Goal: Communication & Community: Answer question/provide support

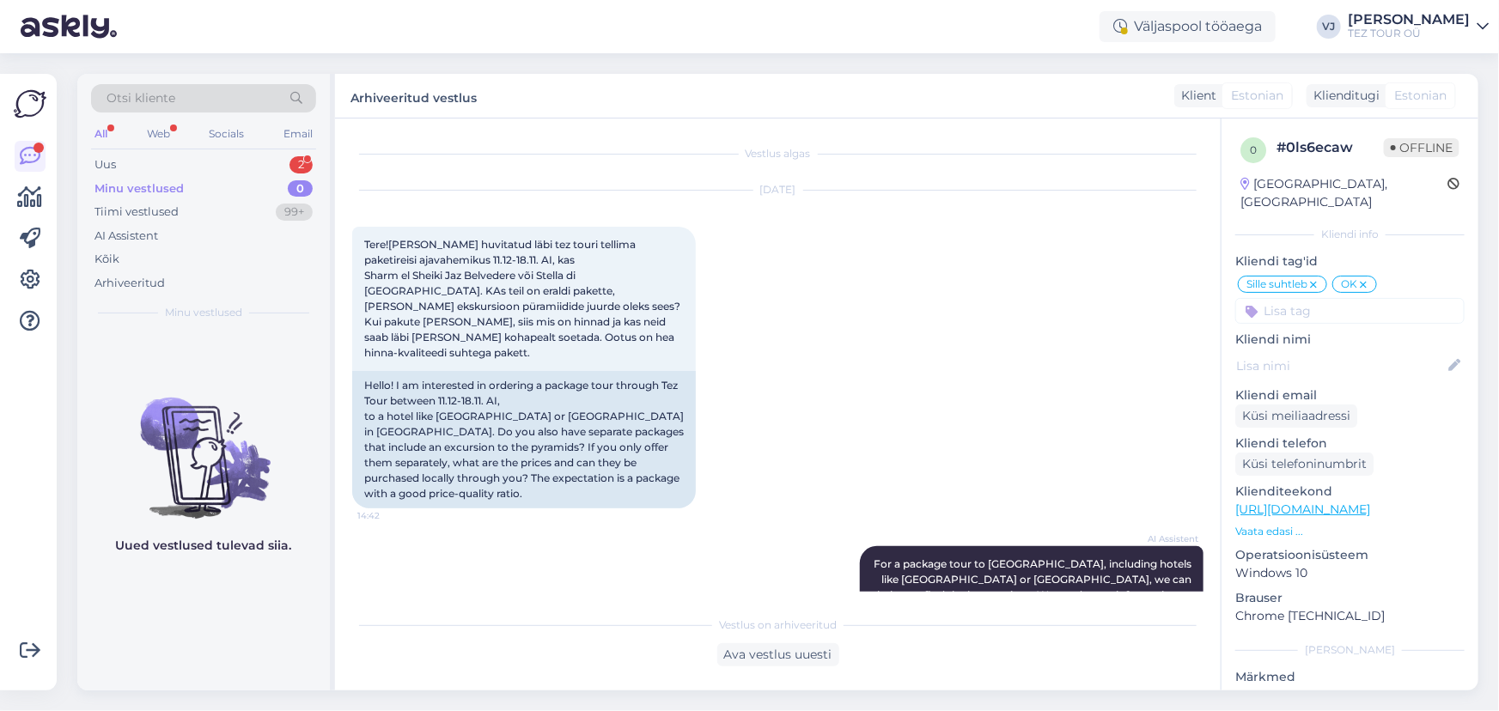
scroll to position [2111, 0]
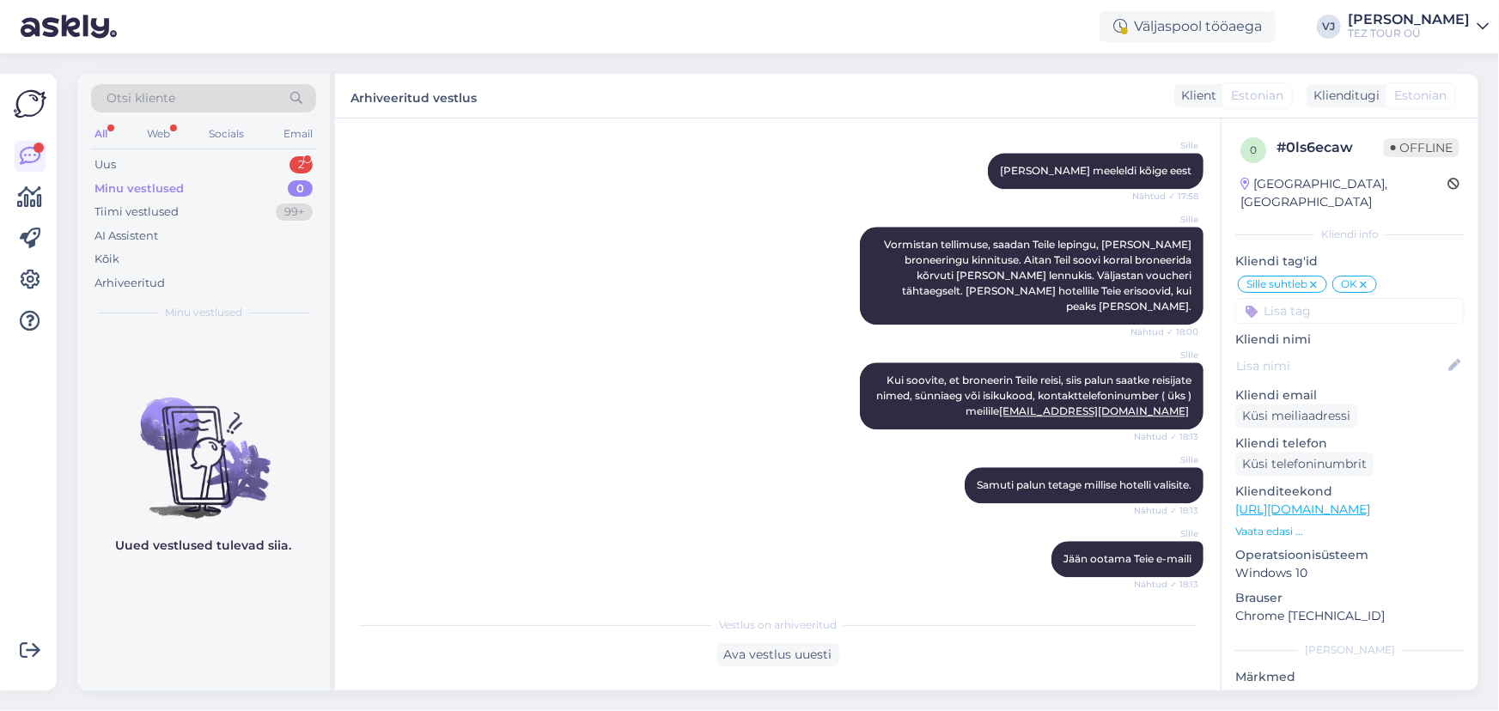
click at [177, 161] on div "Uus 2" at bounding box center [203, 165] width 225 height 24
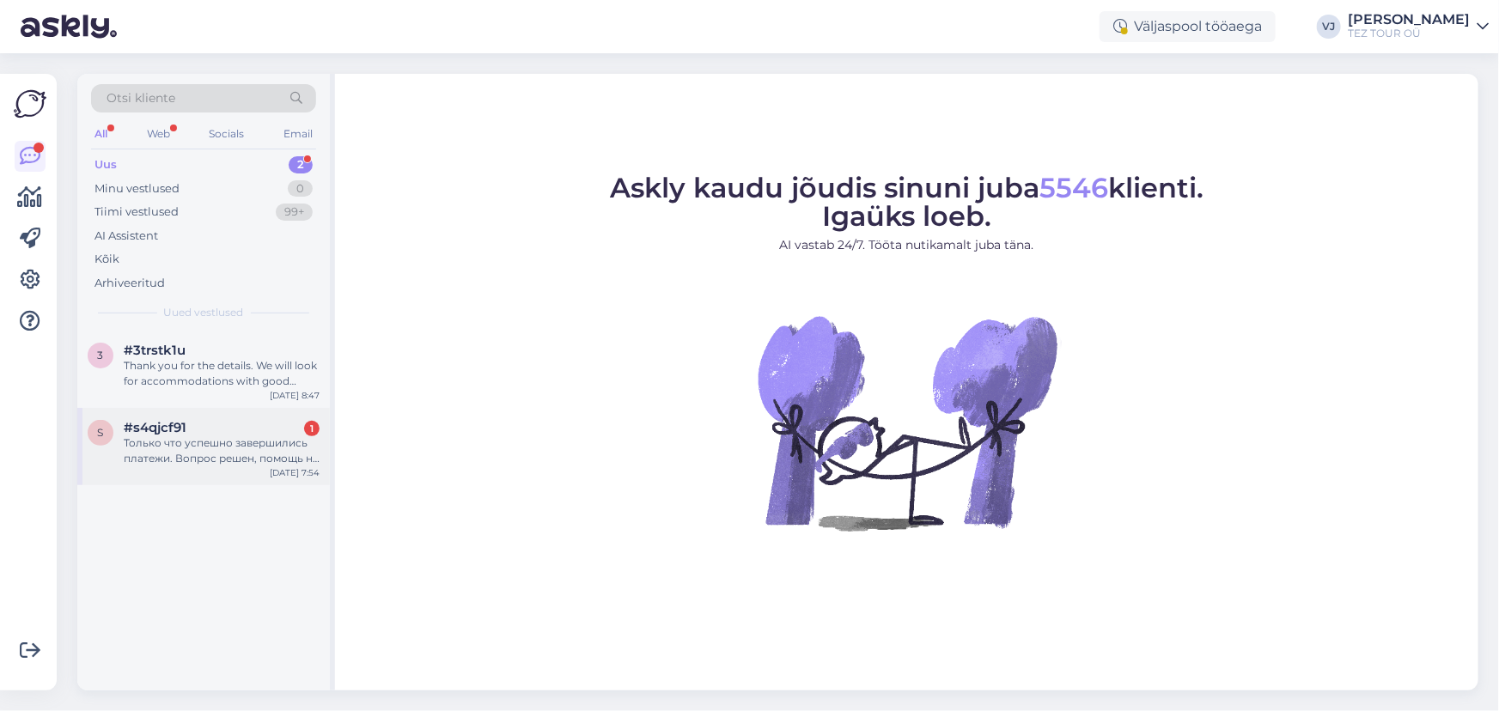
click at [203, 426] on div "#s4qjcf91 1" at bounding box center [222, 427] width 196 height 15
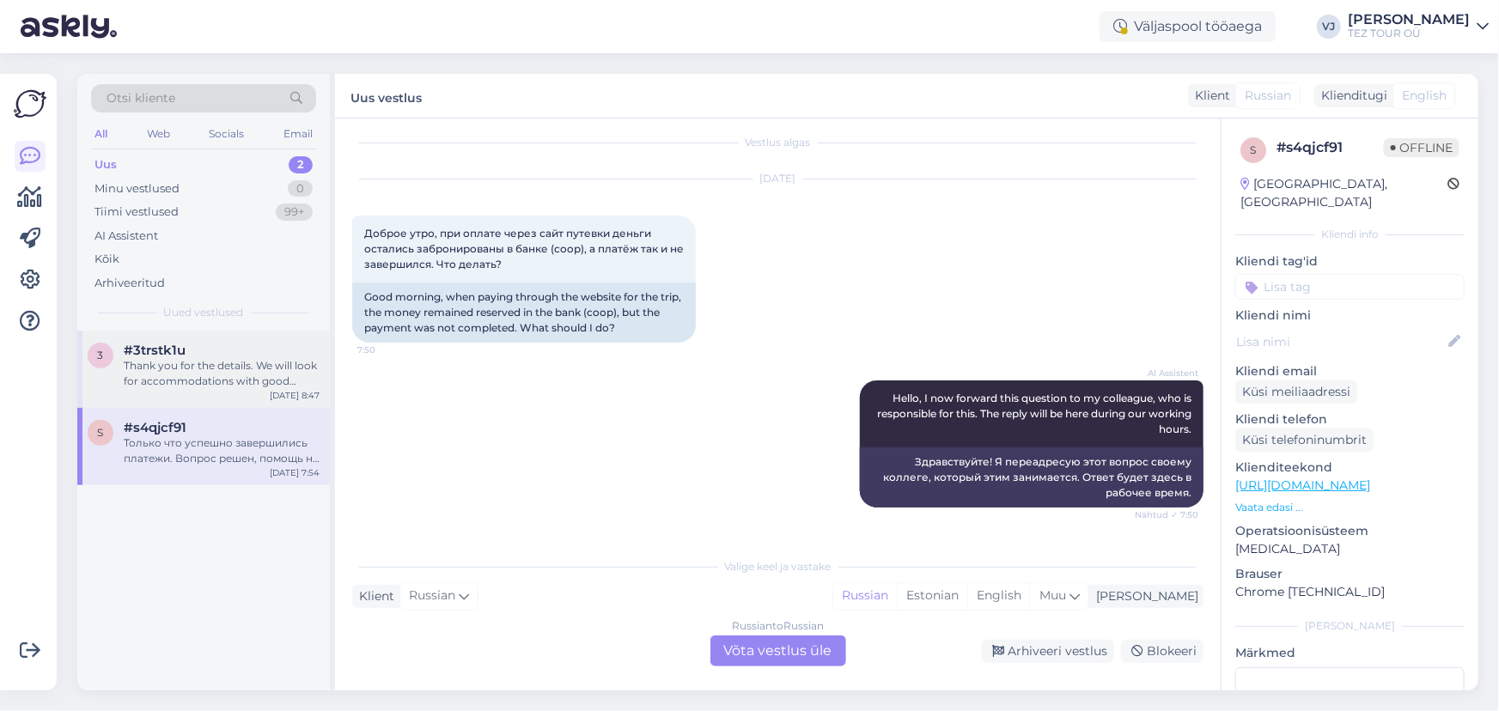
scroll to position [9, 0]
click at [217, 370] on div "Thank you for the details. We will look for accommodations with good reviews fo…" at bounding box center [222, 373] width 196 height 31
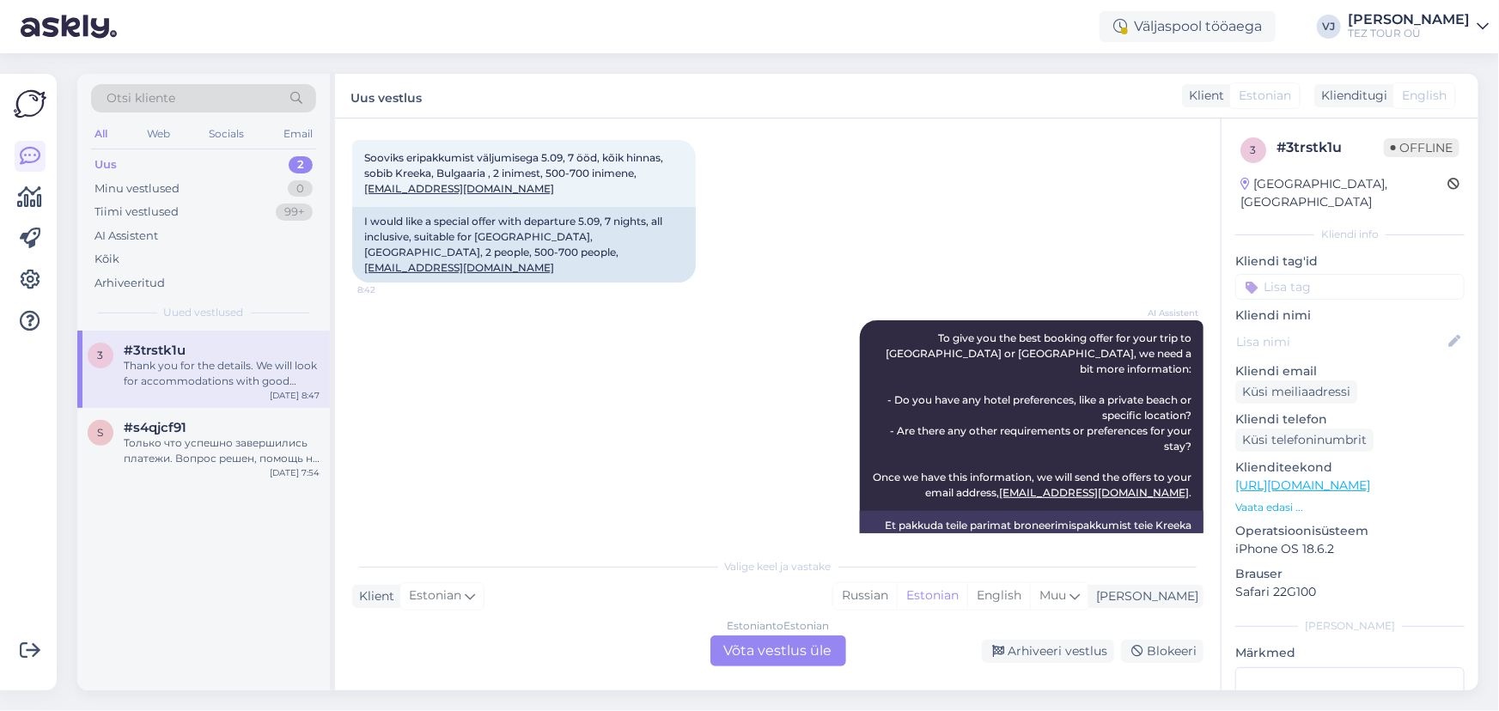
scroll to position [0, 0]
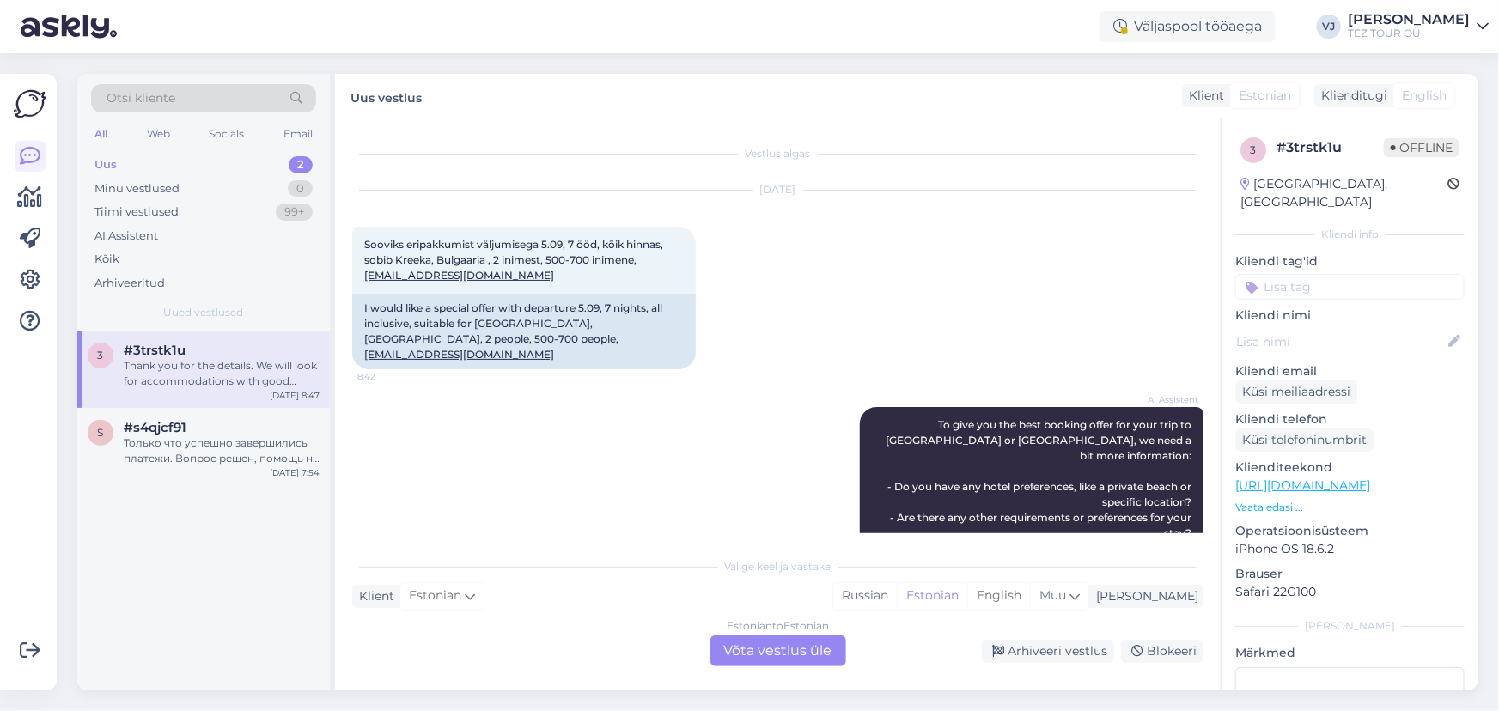
click at [770, 642] on div "Estonian to Estonian Võta vestlus üle" at bounding box center [778, 651] width 136 height 31
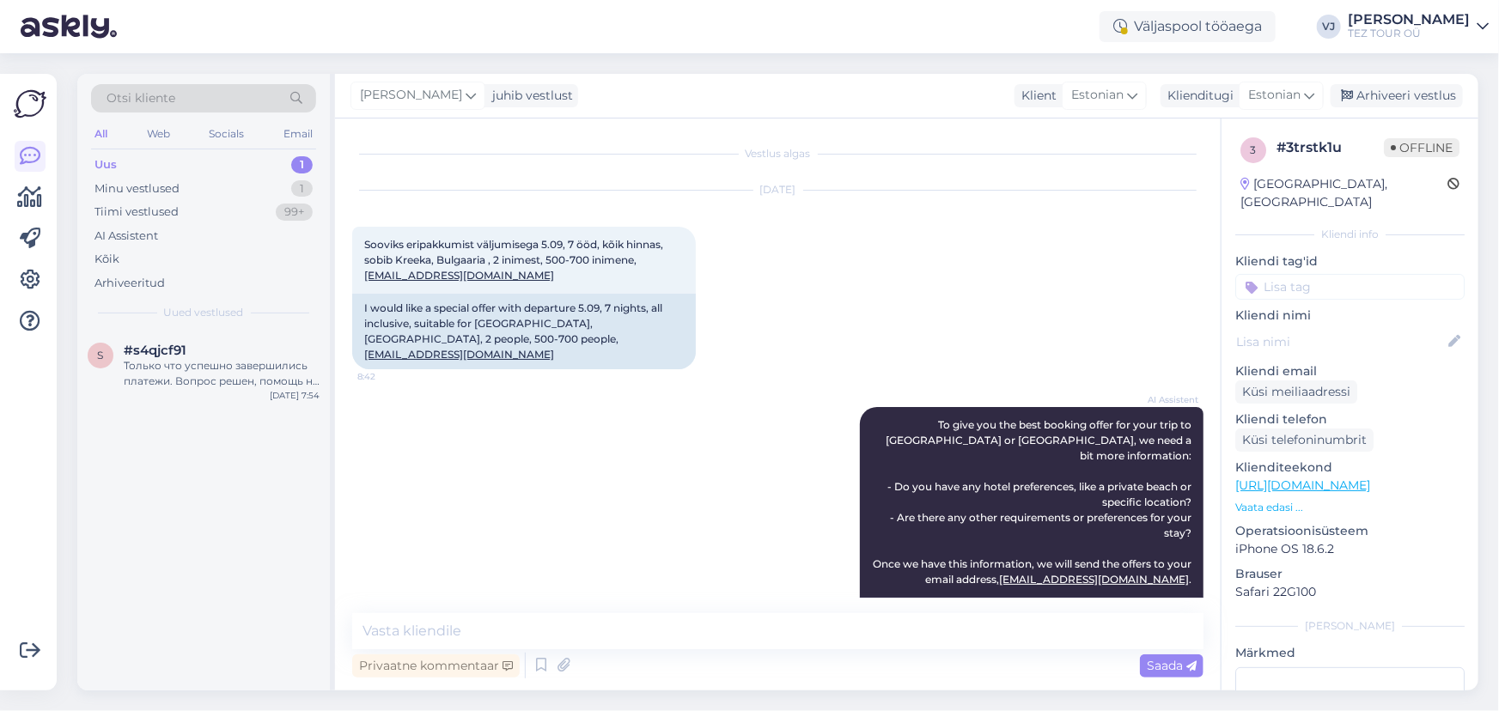
click at [1369, 274] on input at bounding box center [1349, 287] width 229 height 26
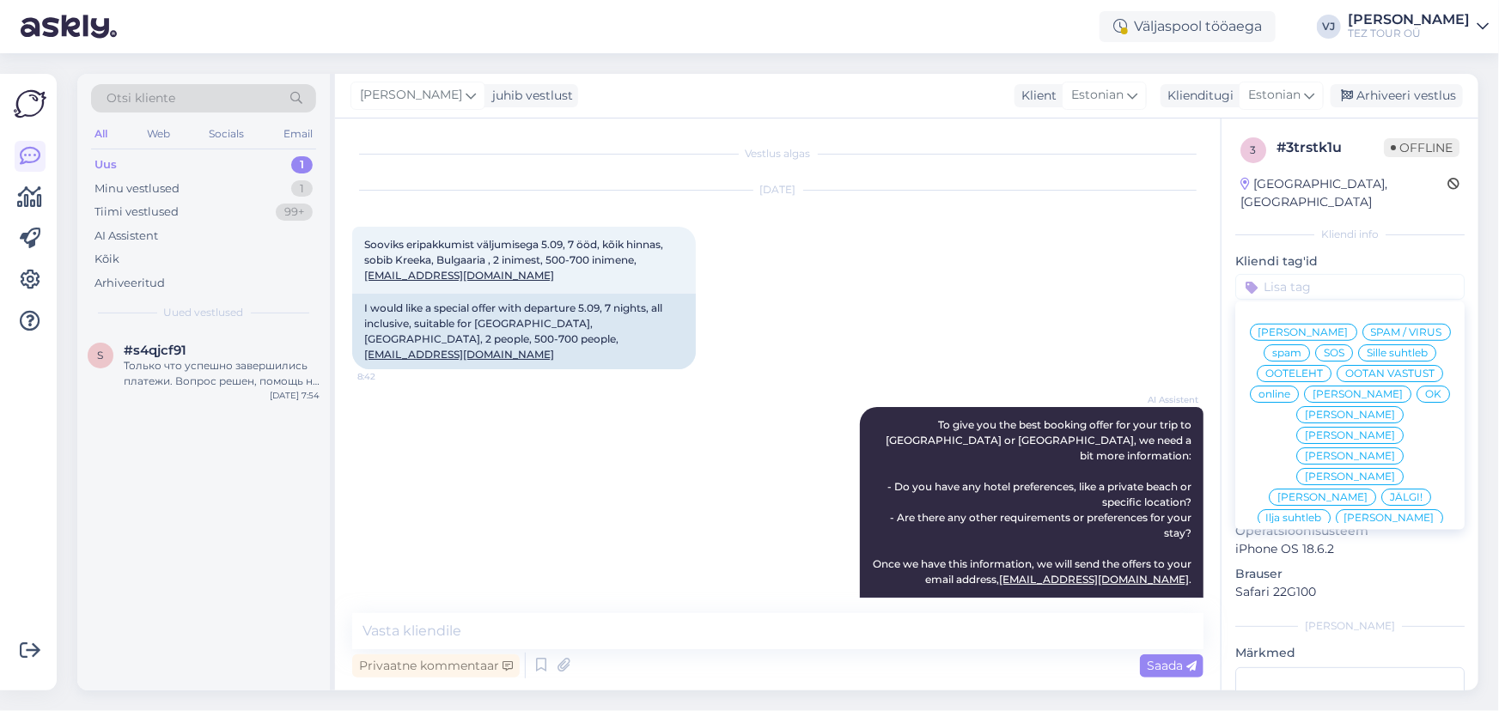
click at [1341, 327] on span "[PERSON_NAME]" at bounding box center [1303, 332] width 90 height 10
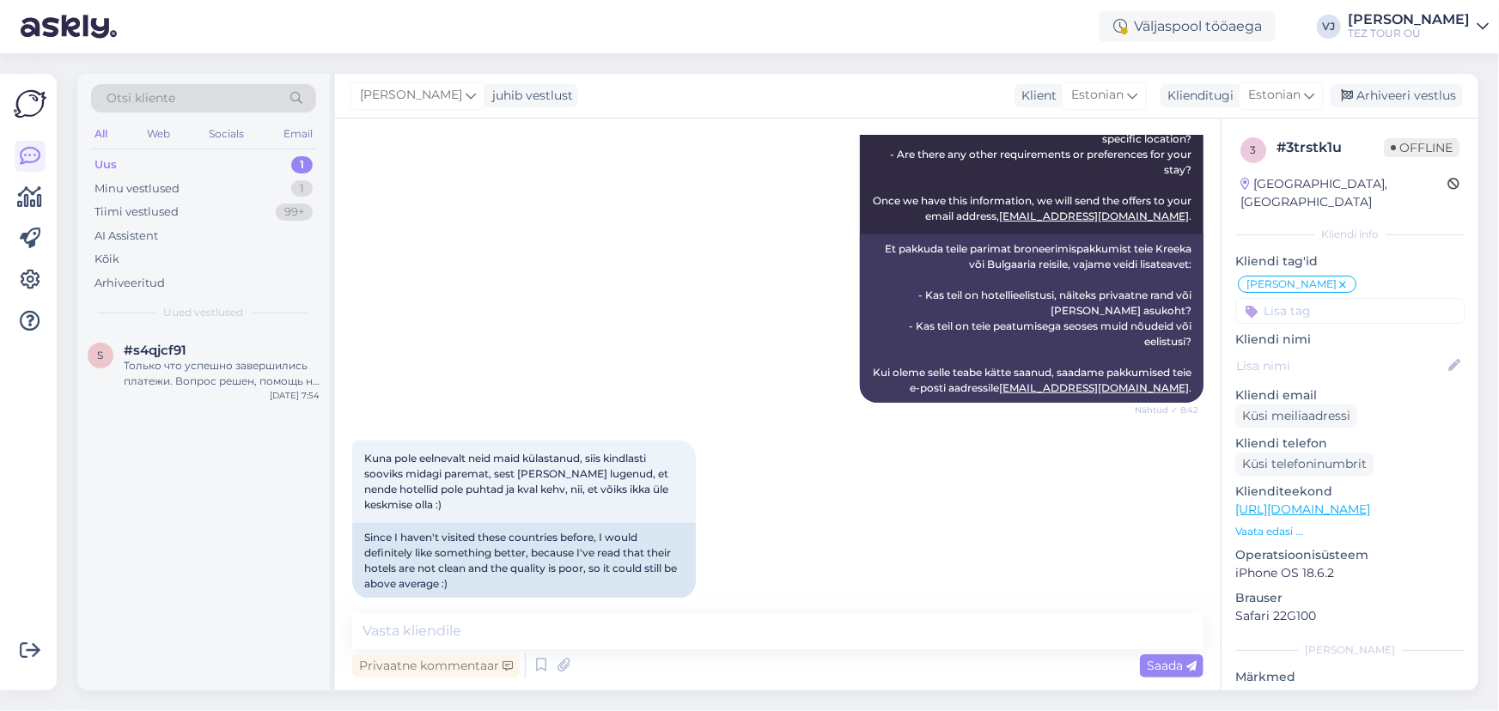
scroll to position [532, 0]
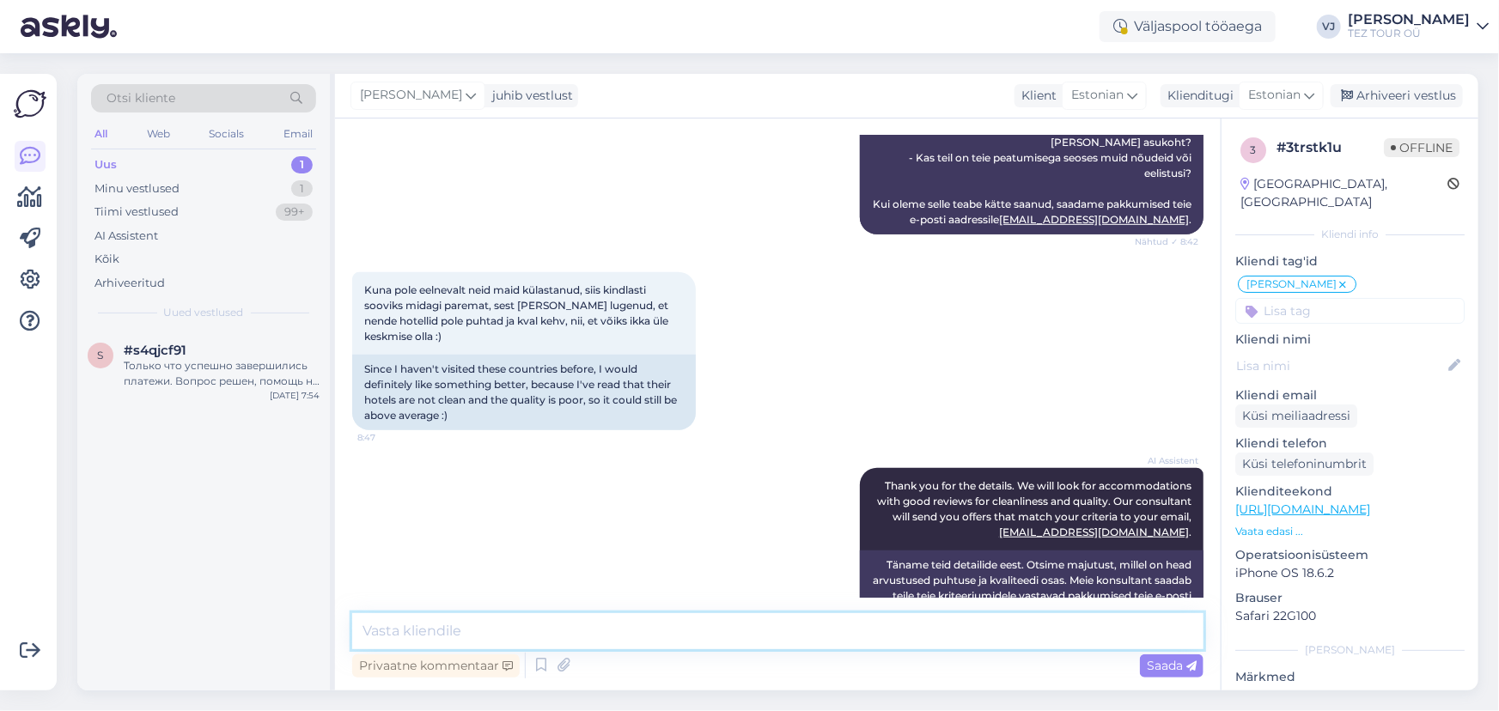
click at [690, 642] on textarea at bounding box center [777, 631] width 851 height 36
type textarea "Tere hommikust Ingrid, varsti saadan teile pakkumised emaili."
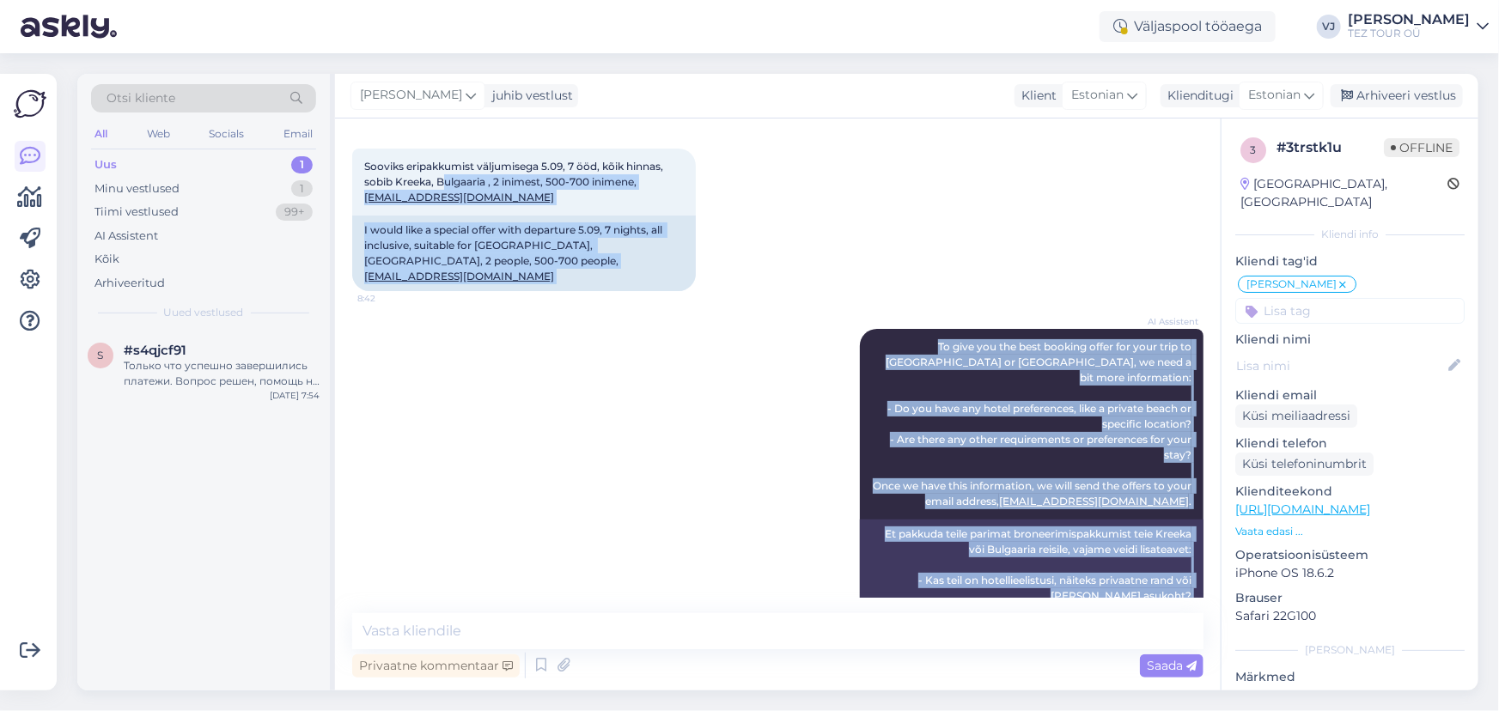
scroll to position [0, 0]
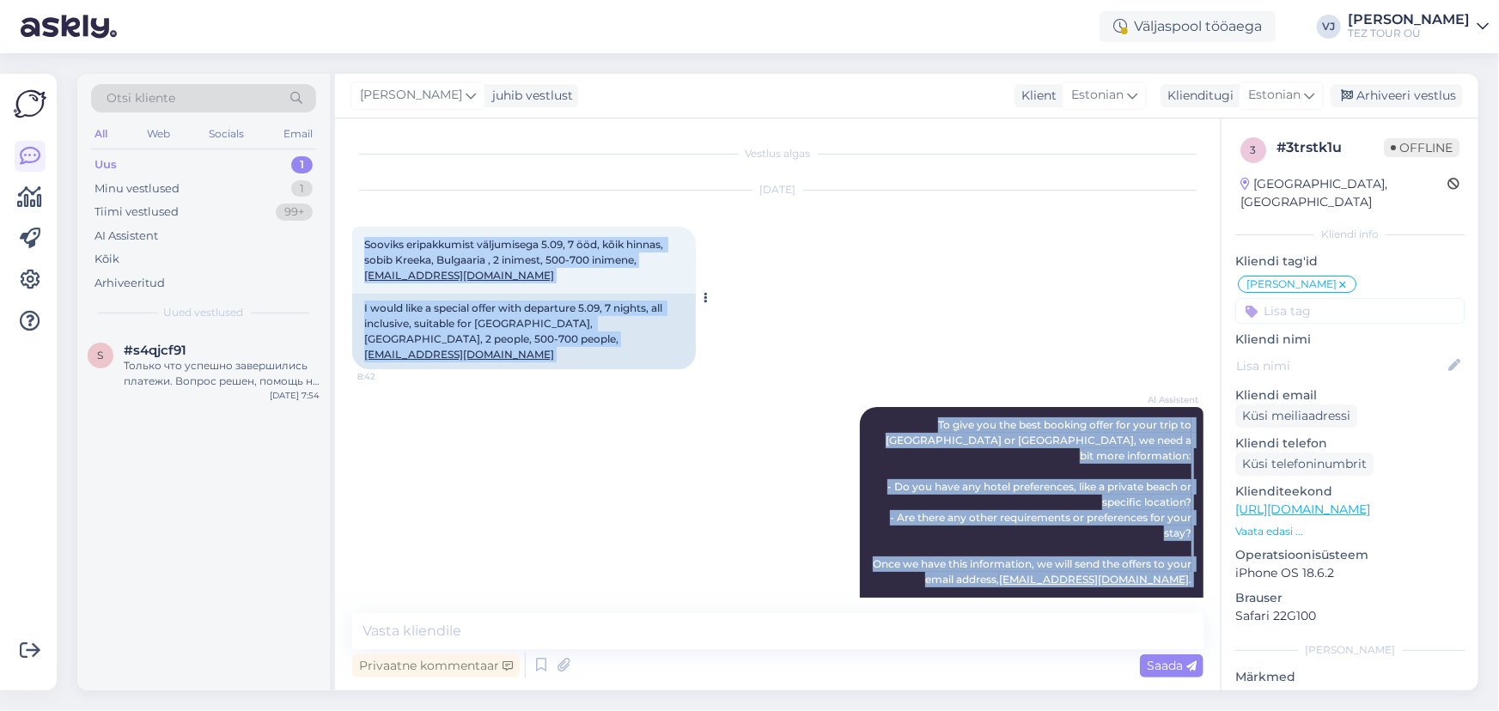
drag, startPoint x: 1181, startPoint y: 566, endPoint x: 364, endPoint y: 244, distance: 878.1
click at [362, 243] on div "Vestlus algas Sep 2 2025 Sooviks eripakkumist väljumisega 5.09, 7 ööd, kõik hin…" at bounding box center [785, 367] width 867 height 462
copy div "Sooviks eripakkumist väljumisega 5.09, 7 ööd, kõik hinnas, sobib Kreeka, Bulgaa…"
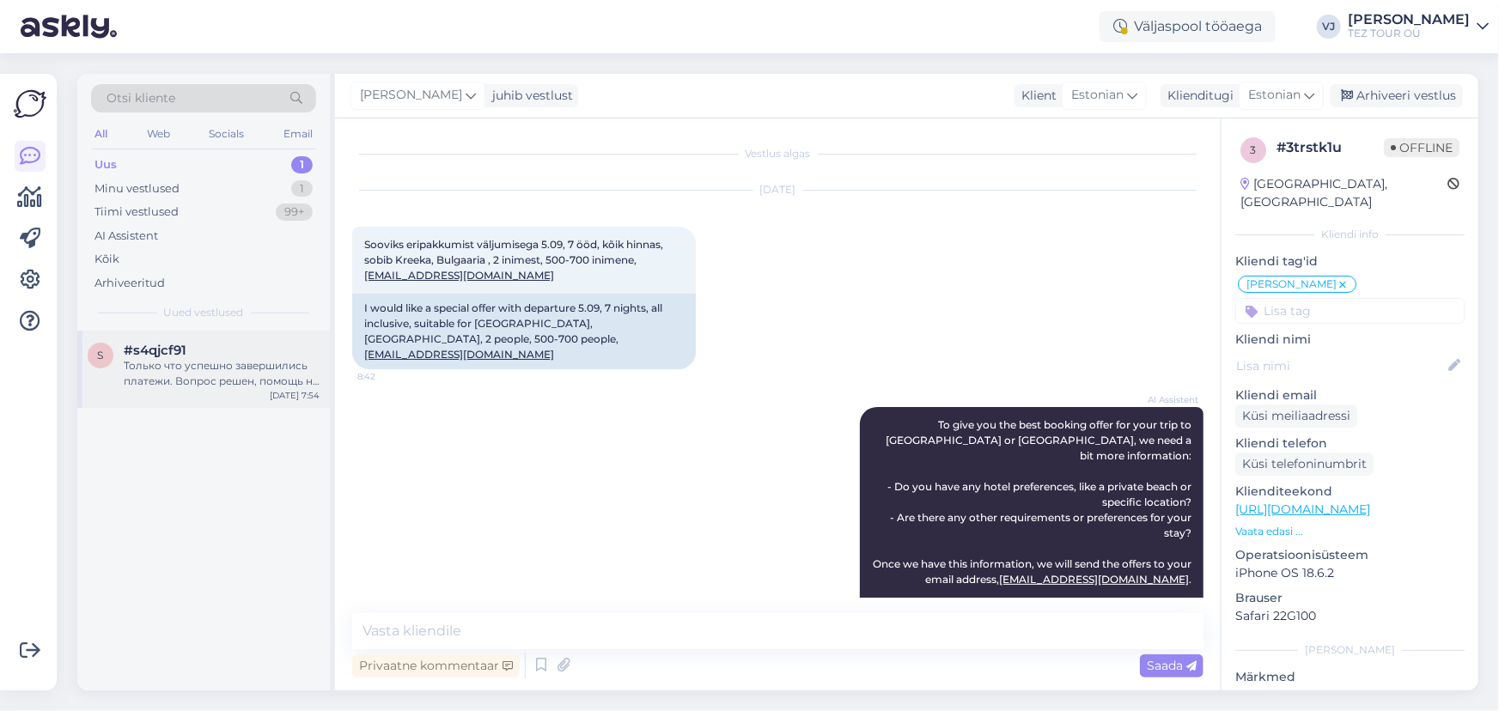
click at [245, 365] on div "Только что успешно завершились платежи. Вопрос решен, помощь не нужна. Спасибо." at bounding box center [222, 373] width 196 height 31
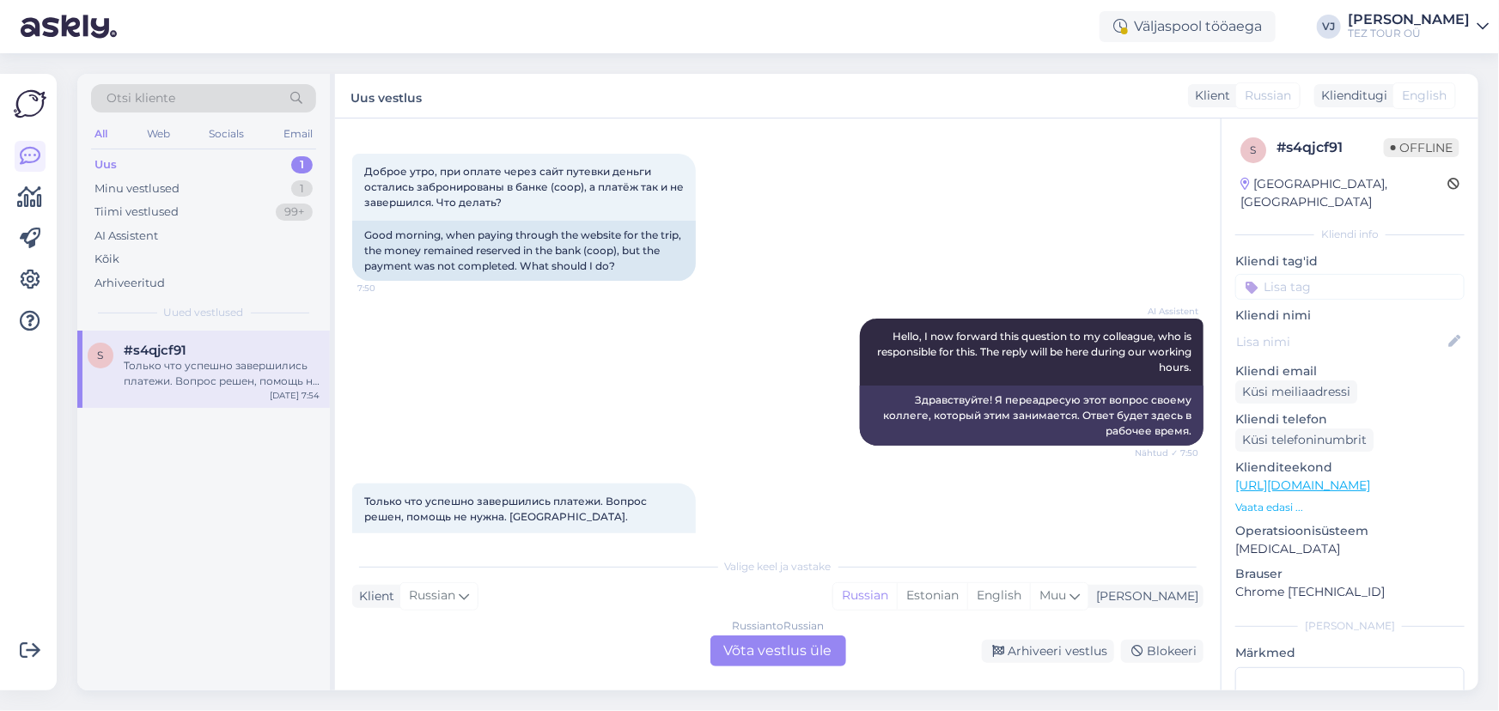
scroll to position [137, 0]
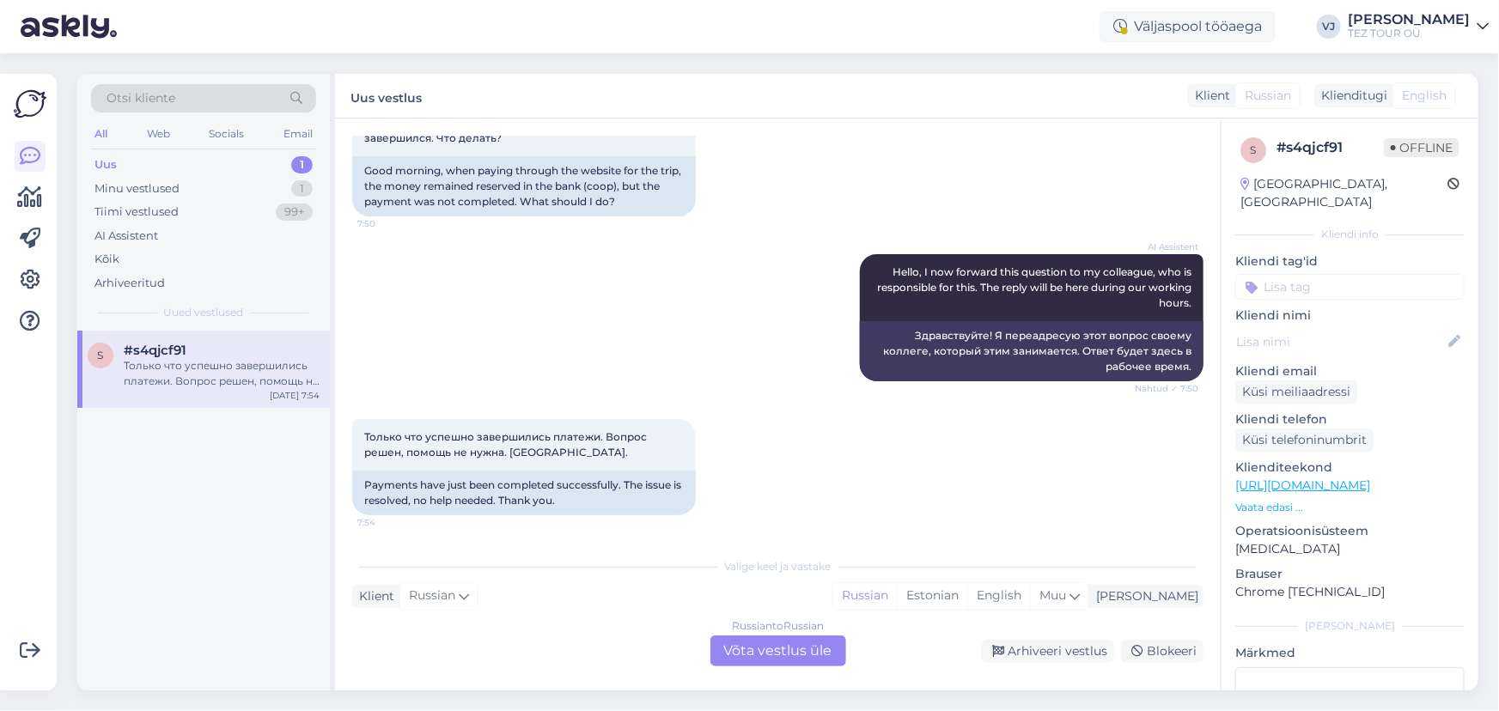
click at [791, 649] on div "Russian to Russian Võta vestlus üle" at bounding box center [778, 651] width 136 height 31
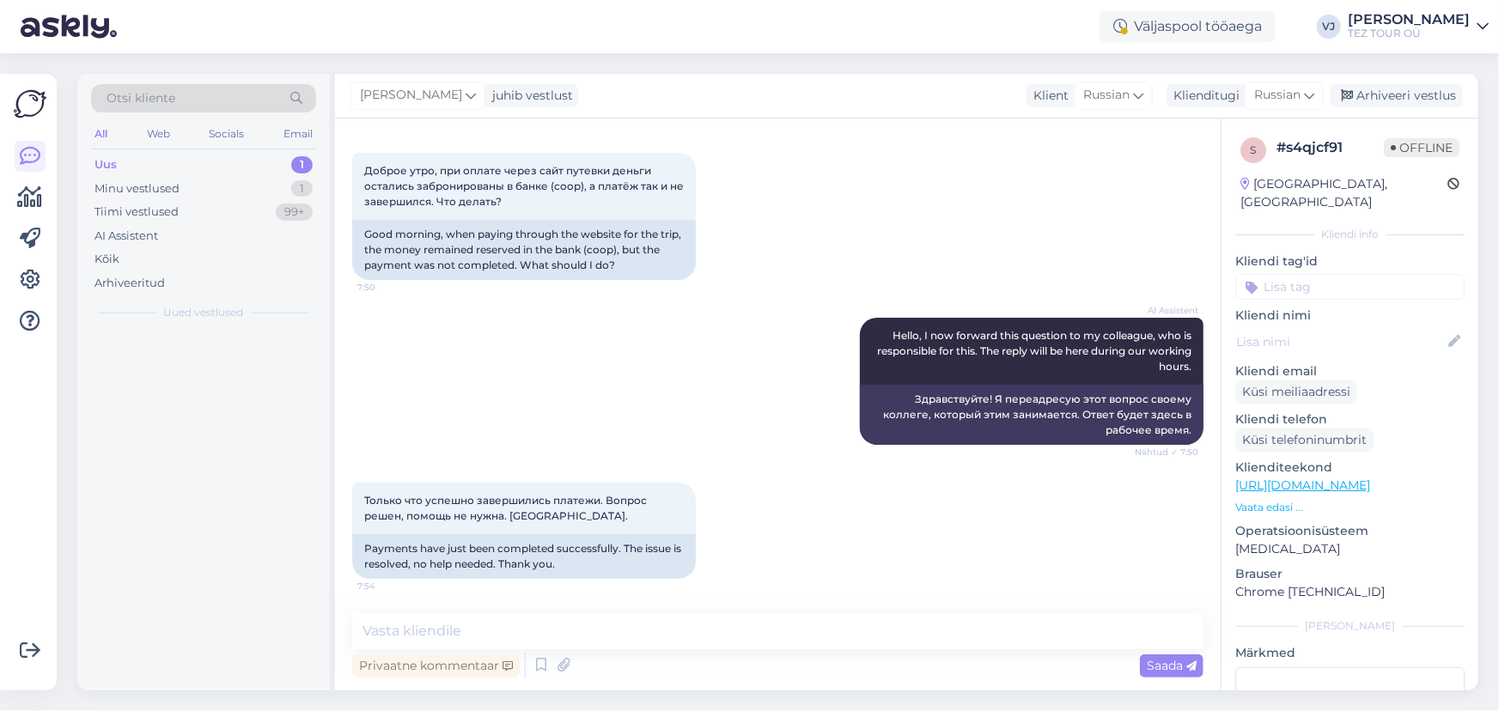
scroll to position [73, 0]
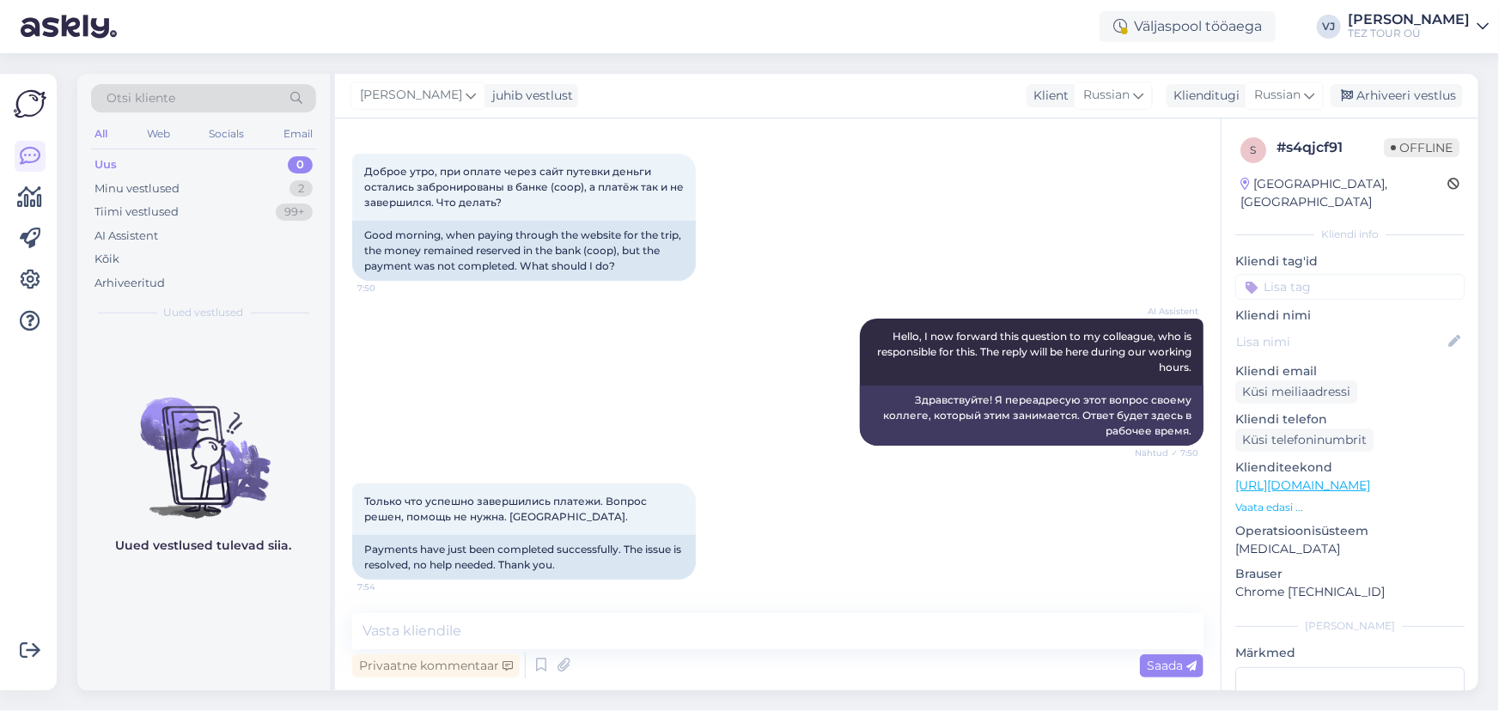
click at [1306, 274] on input at bounding box center [1349, 287] width 229 height 26
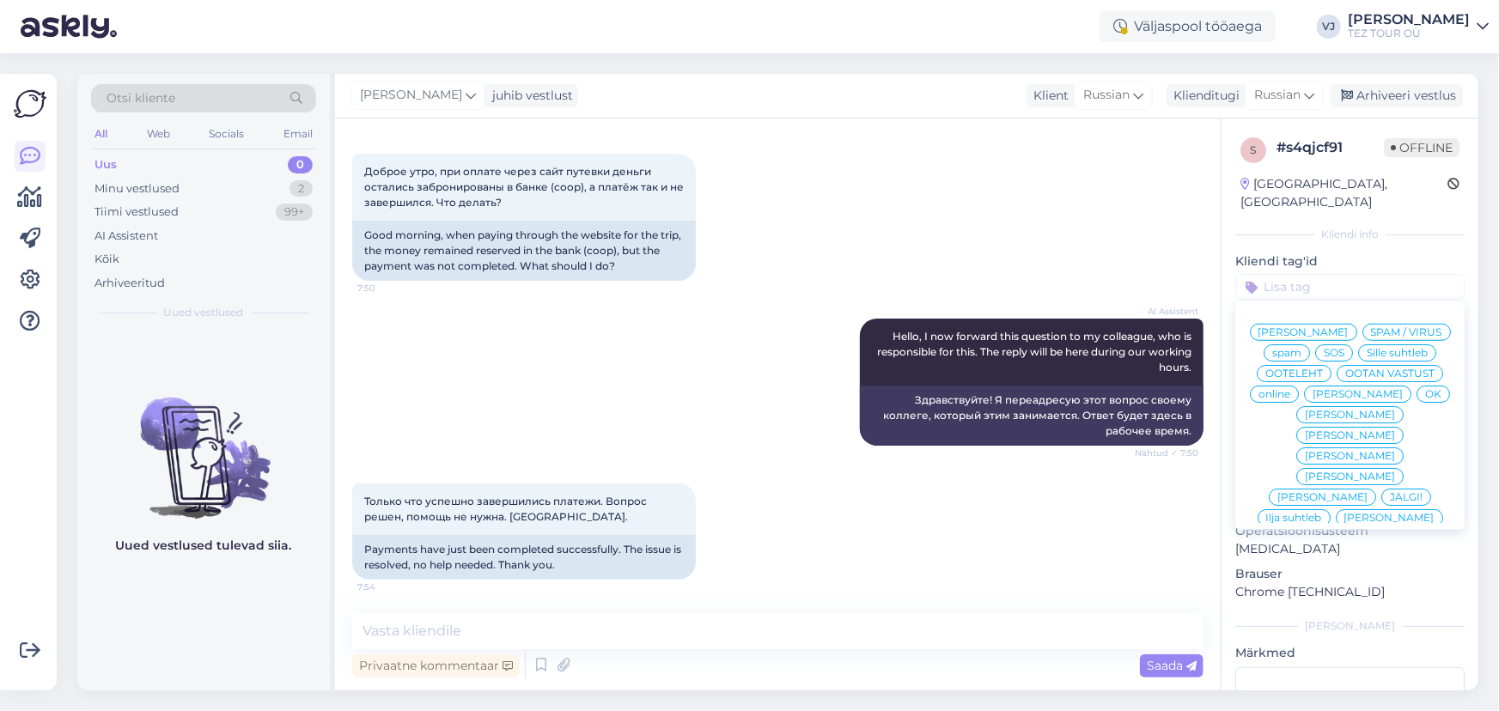
click at [1339, 327] on span "[PERSON_NAME]" at bounding box center [1303, 332] width 90 height 10
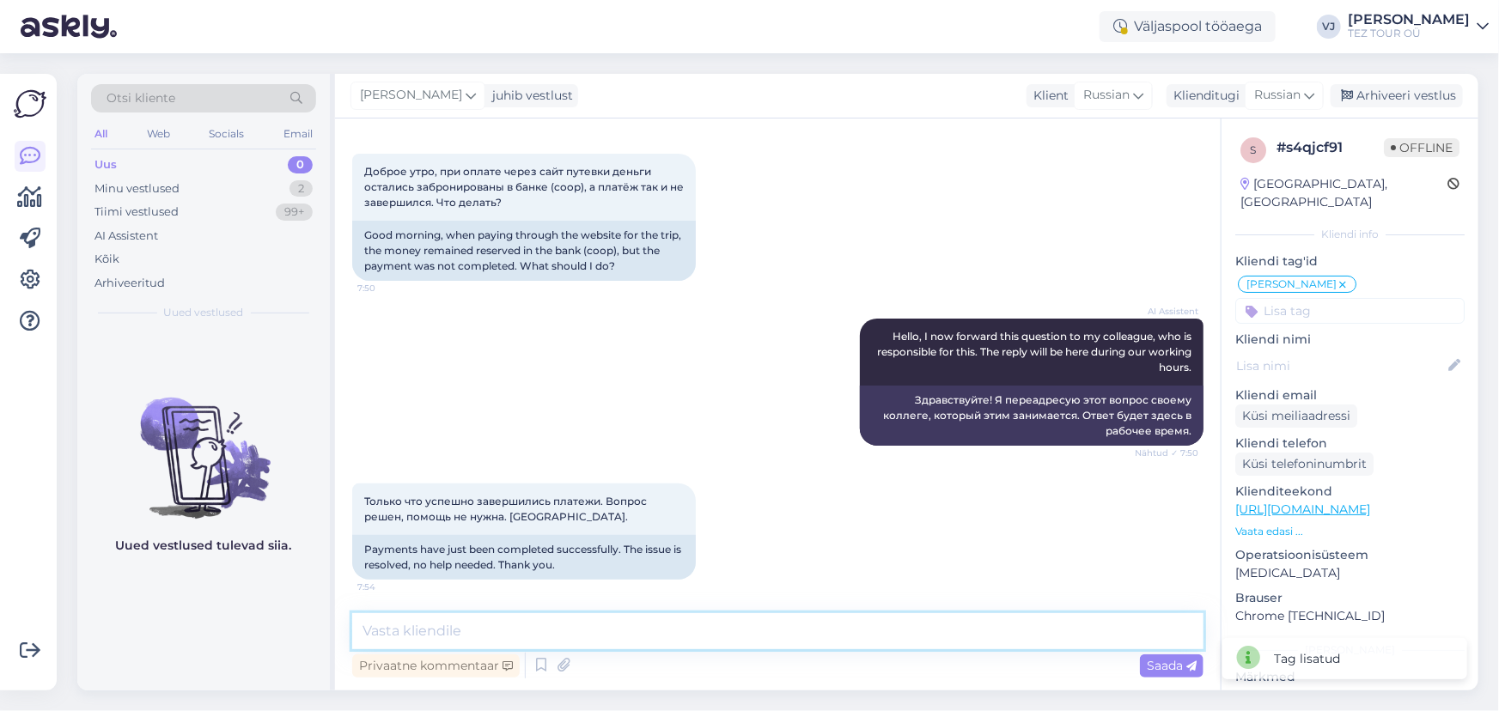
click at [696, 633] on textarea at bounding box center [777, 631] width 851 height 36
type textarea "Доброе утро! Я рад что всё получилось, хорошего дня!"
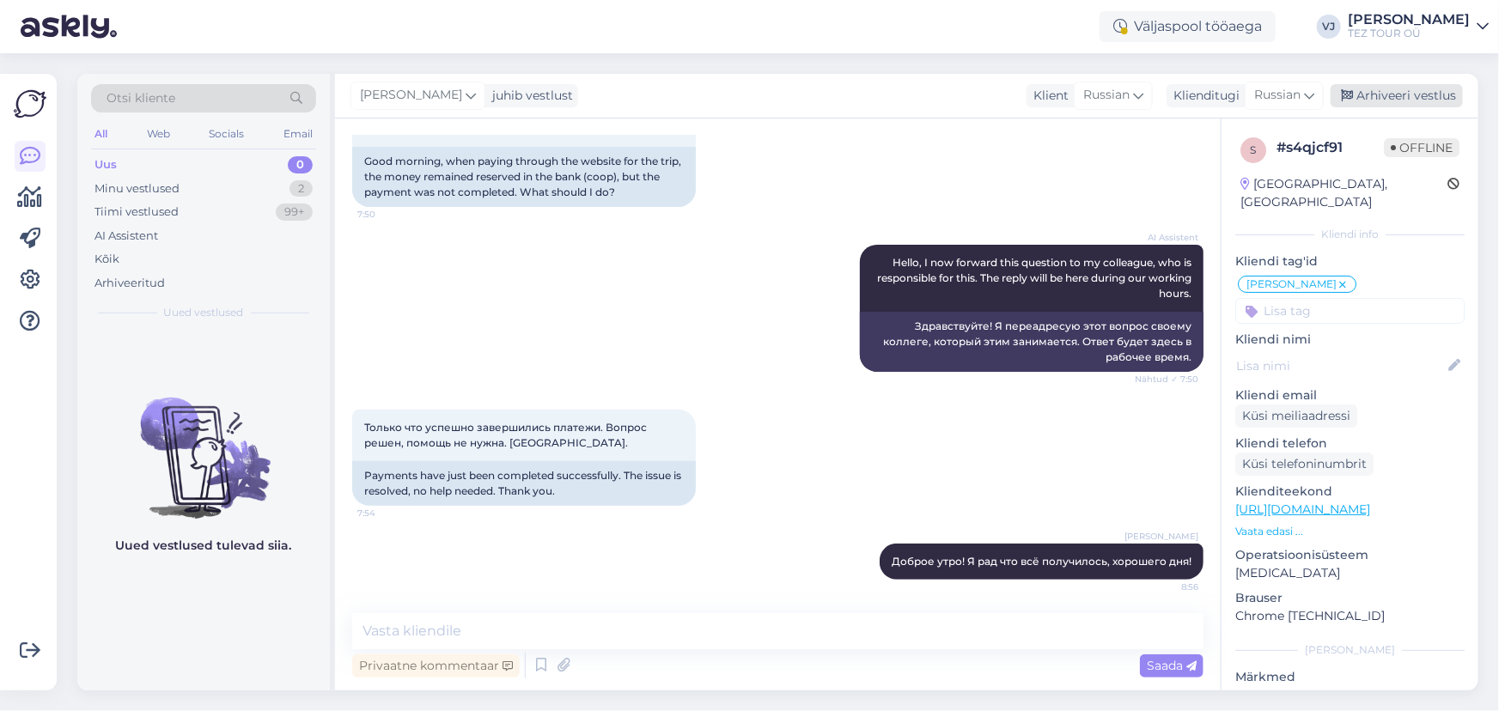
click at [1379, 90] on div "Arhiveeri vestlus" at bounding box center [1397, 95] width 132 height 23
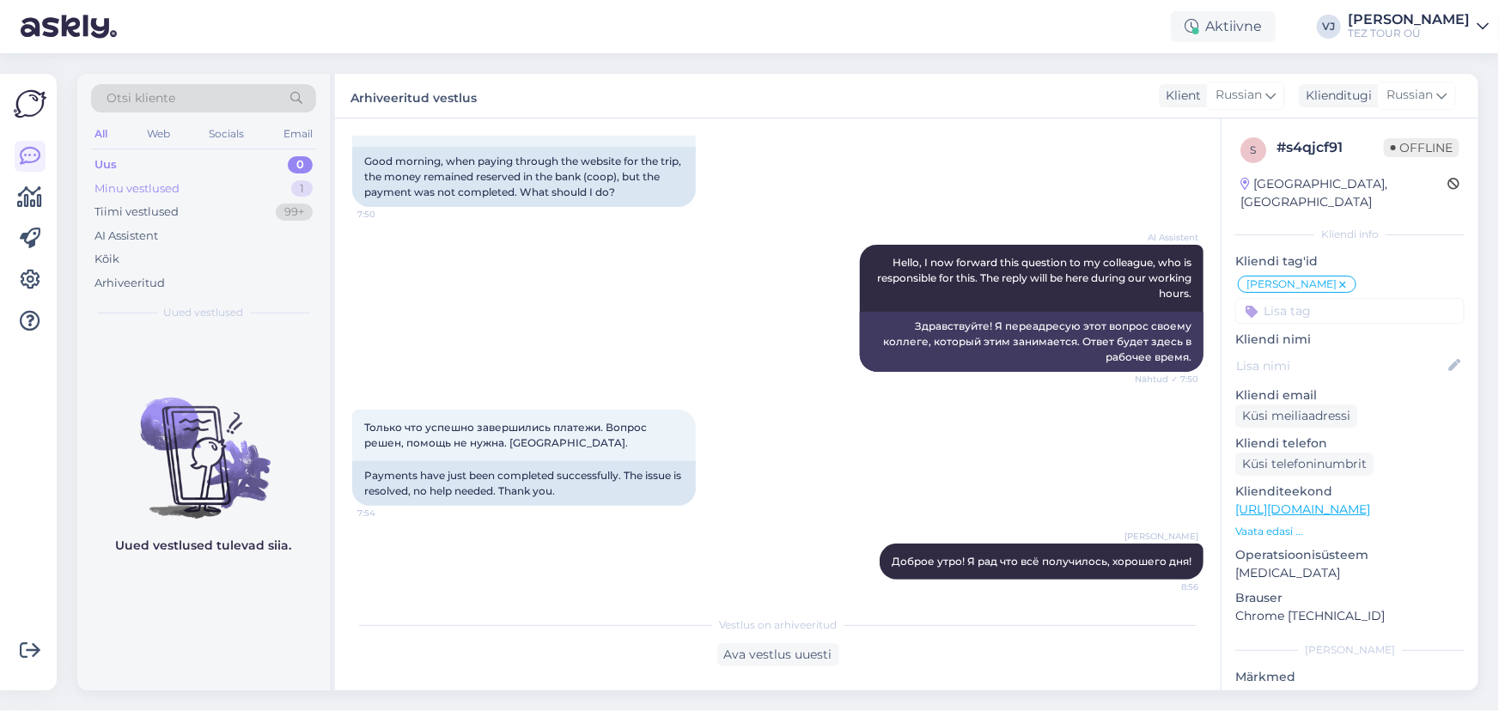
click at [270, 186] on div "Minu vestlused 1" at bounding box center [203, 189] width 225 height 24
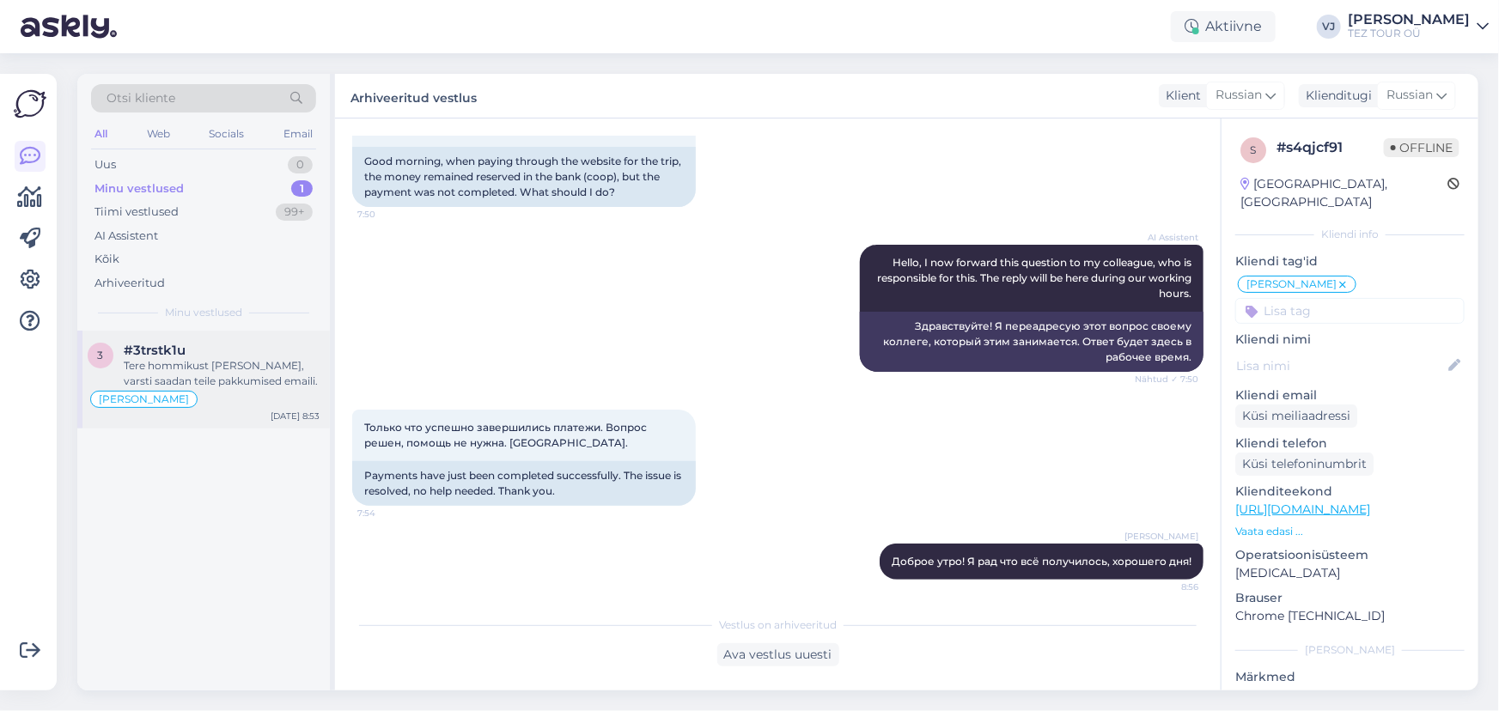
click at [274, 369] on div "Tere hommikust Ingrid, varsti saadan teile pakkumised emaili." at bounding box center [222, 373] width 196 height 31
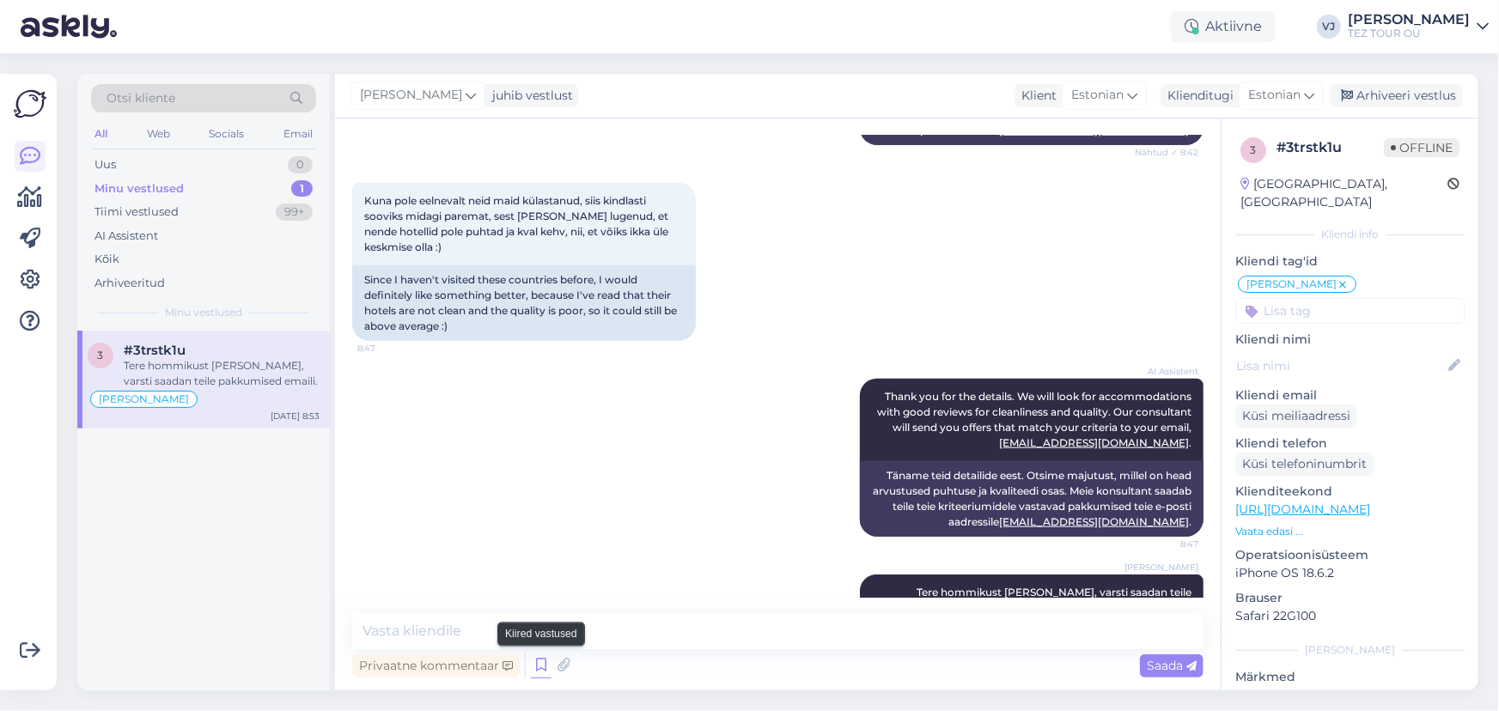
click at [539, 670] on icon at bounding box center [541, 666] width 21 height 26
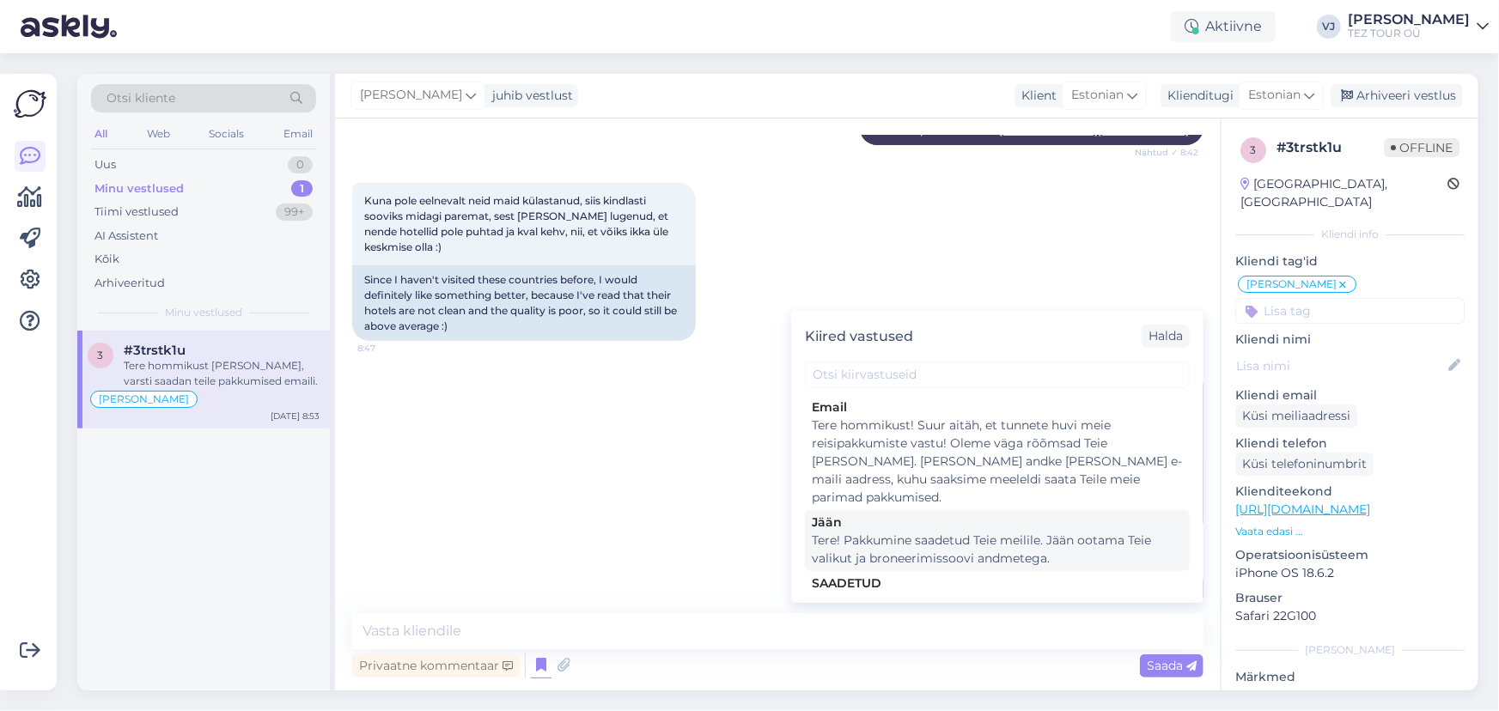
click at [1073, 532] on div "Tere! Pakkumine saadetud Teie meilile. Jään ootama Teie valikut ja broneerimiss…" at bounding box center [997, 550] width 371 height 36
type textarea "Tere! Pakkumine saadetud Teie meilile. Jään ootama Teie valikut ja broneerimiss…"
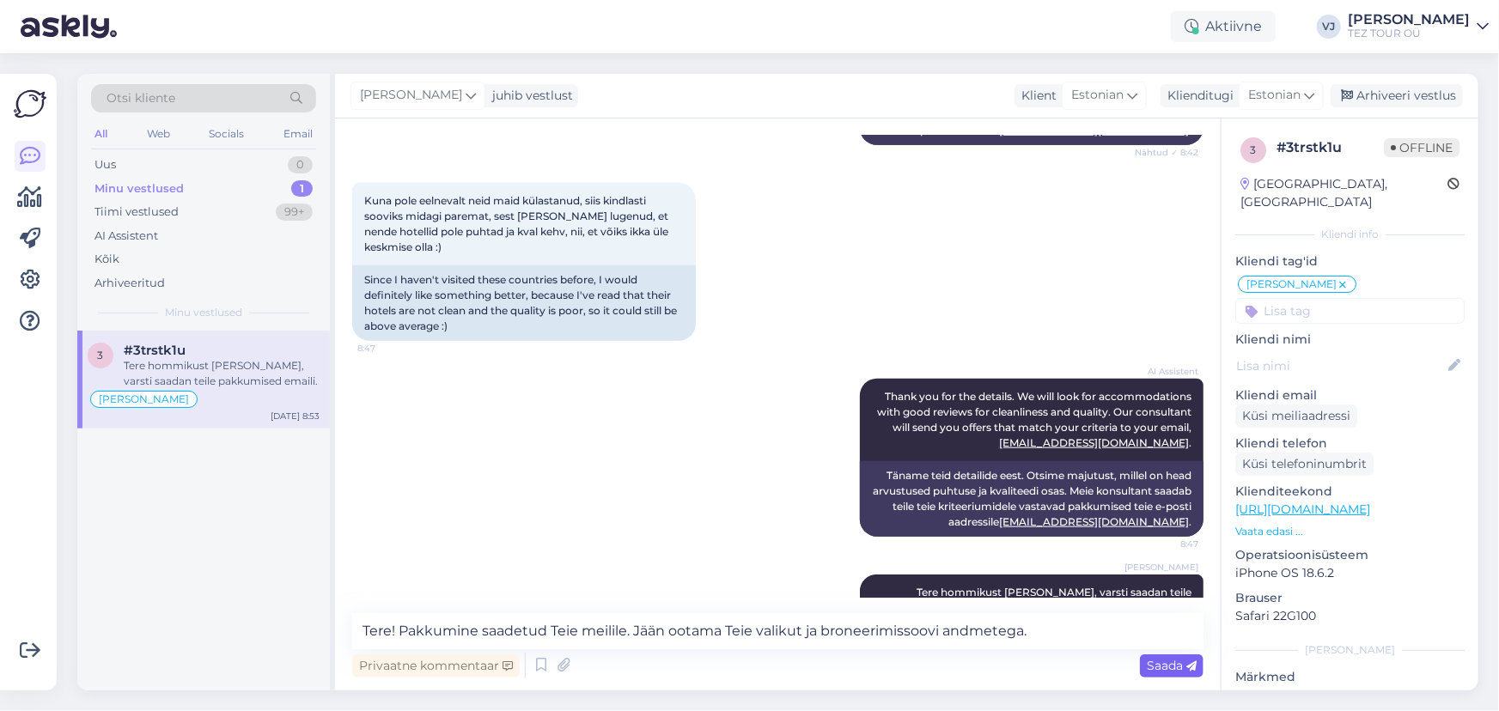
click at [1178, 660] on span "Saada" at bounding box center [1172, 665] width 50 height 15
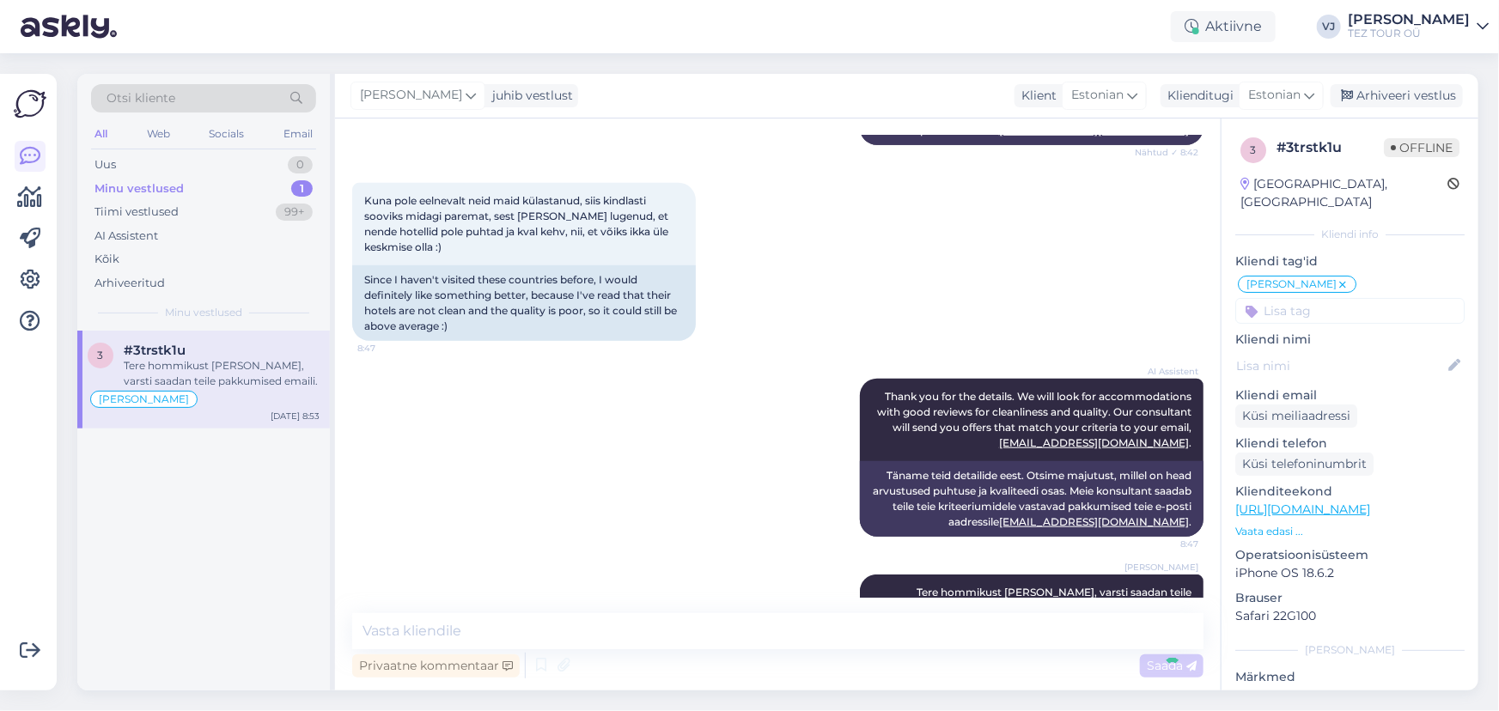
scroll to position [710, 0]
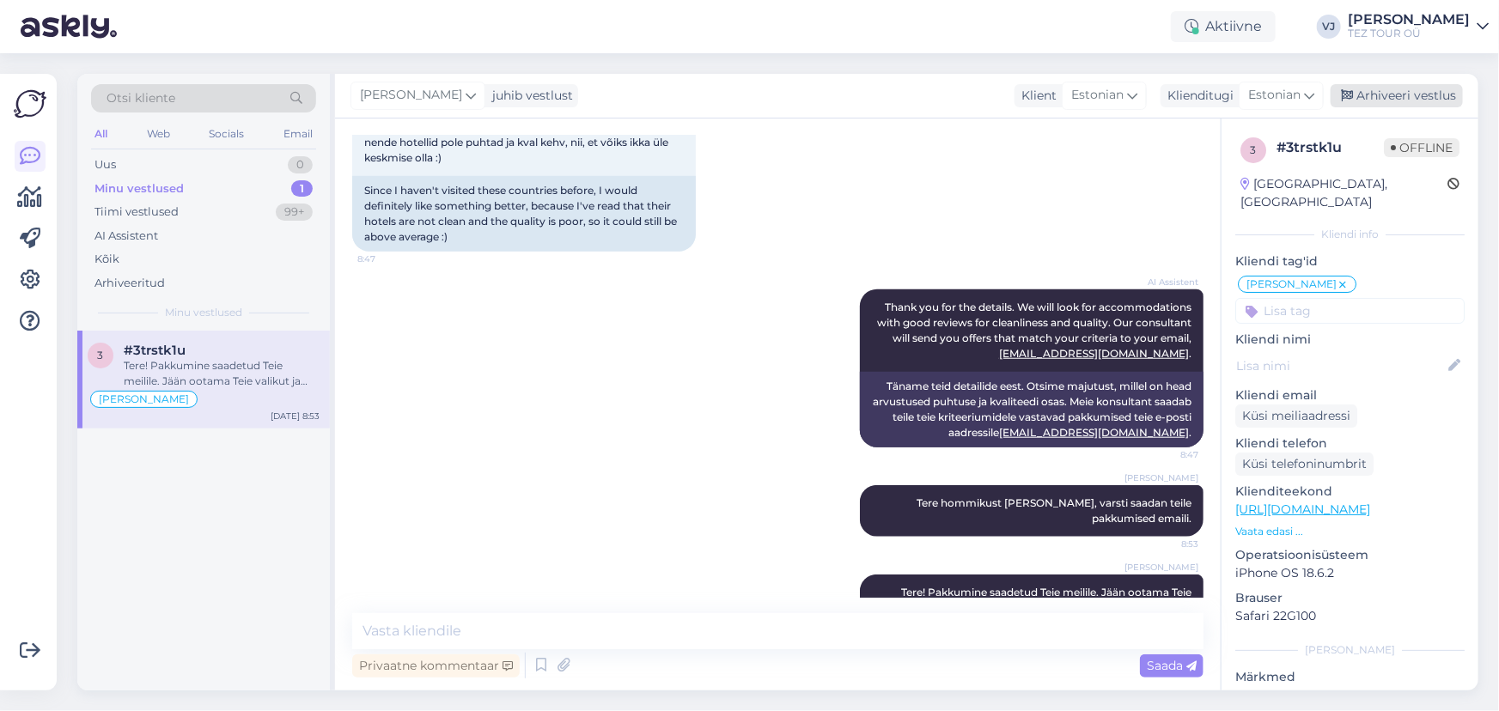
click at [1434, 94] on div "Arhiveeri vestlus" at bounding box center [1397, 95] width 132 height 23
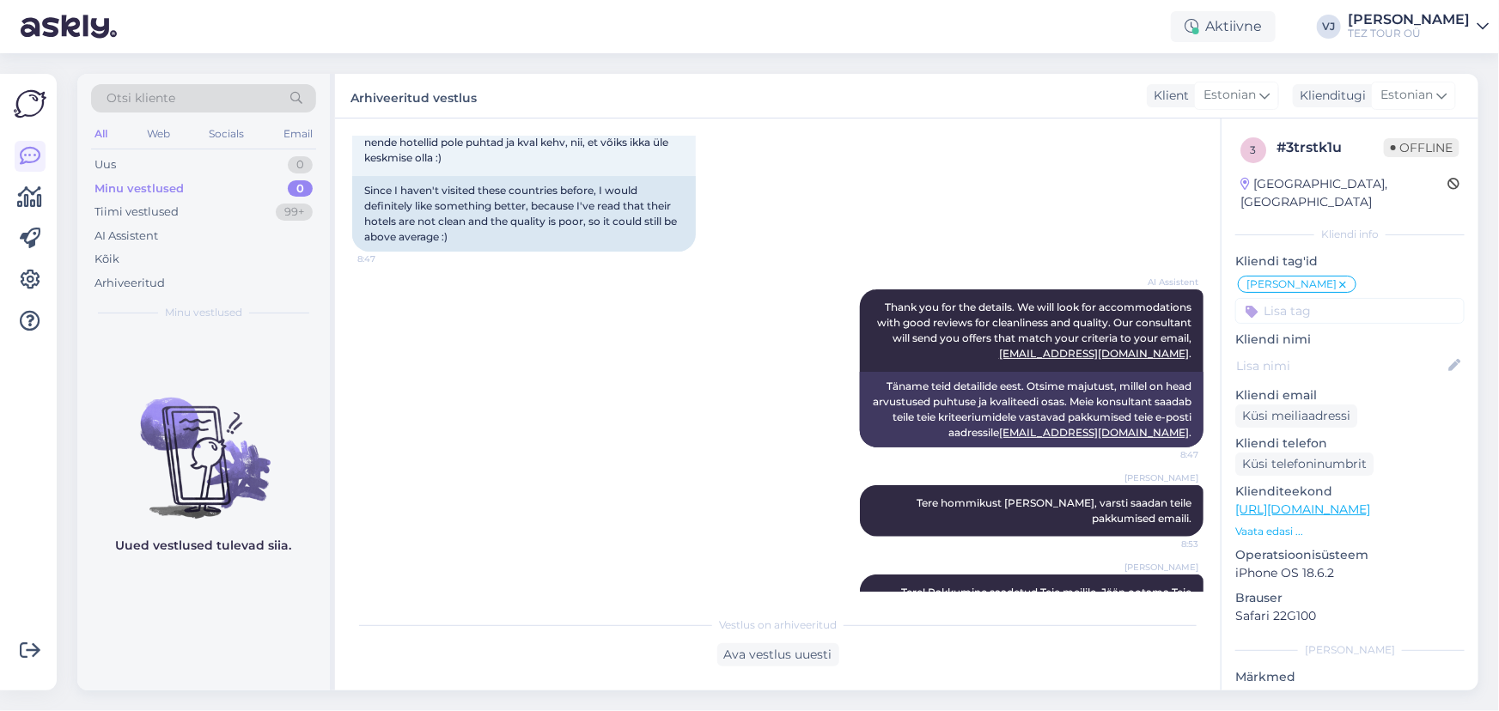
click at [582, 466] on div "Vladimir Jutt Tere hommikust Ingrid, varsti saadan teile pakkumised emaili. 8:53" at bounding box center [777, 510] width 851 height 89
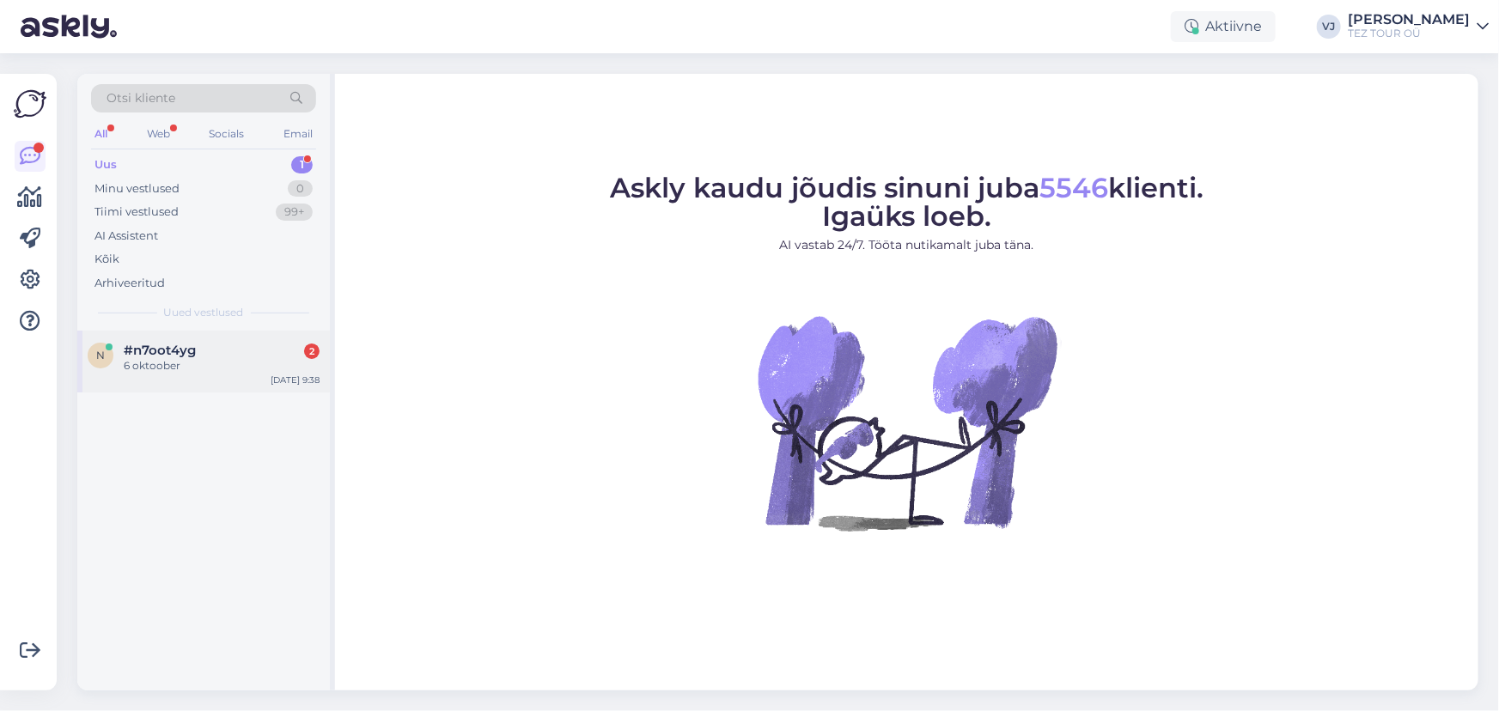
click at [249, 369] on div "6 oktoober" at bounding box center [222, 365] width 196 height 15
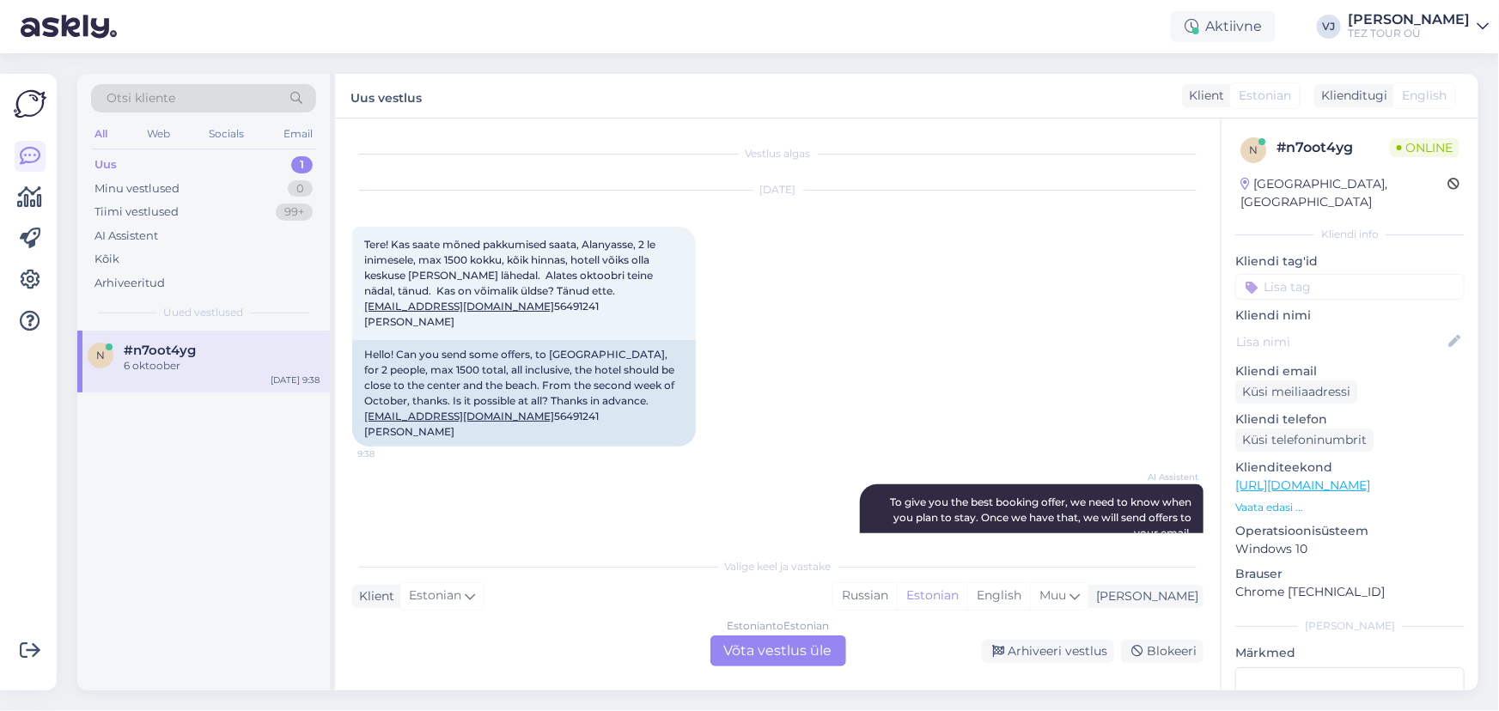
click at [750, 638] on div "Estonian to Estonian Võta vestlus üle" at bounding box center [778, 651] width 136 height 31
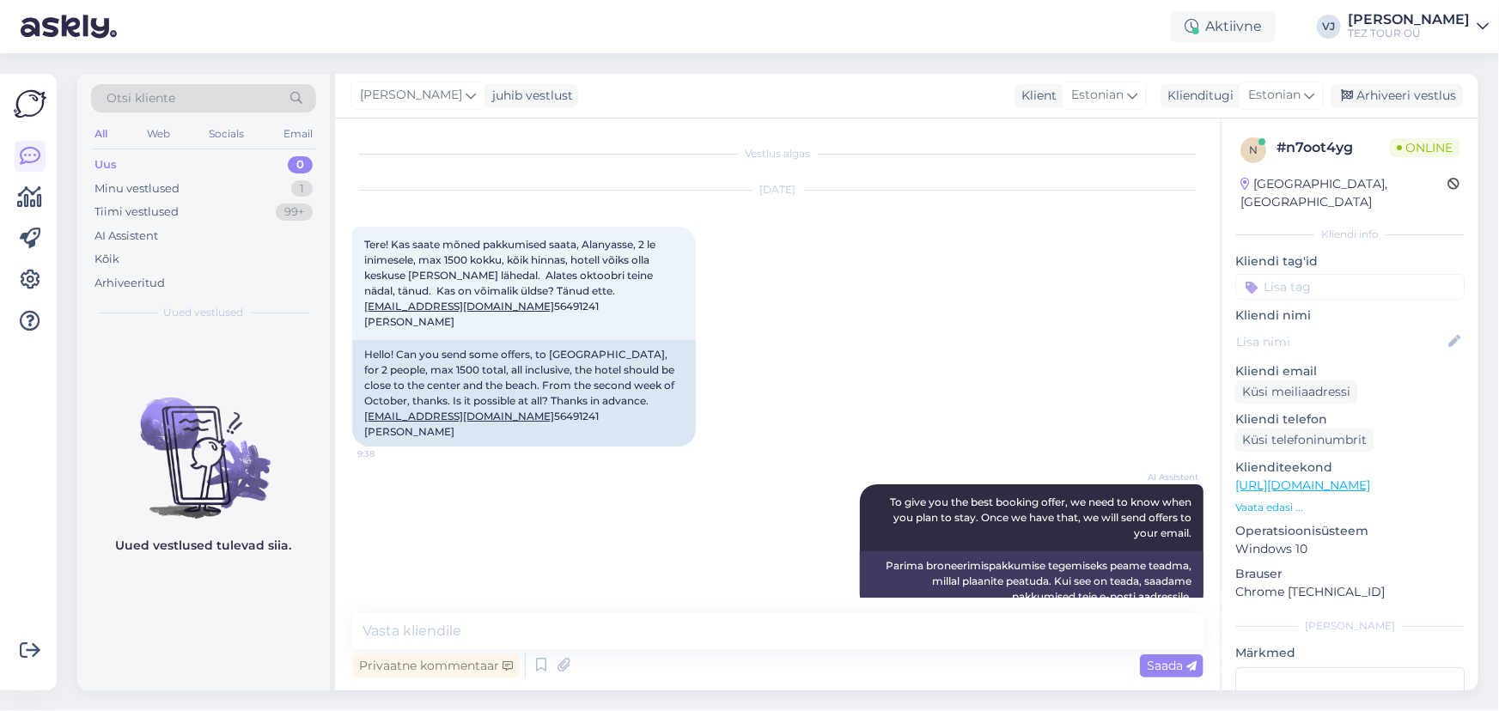
click at [1340, 277] on input at bounding box center [1349, 287] width 229 height 26
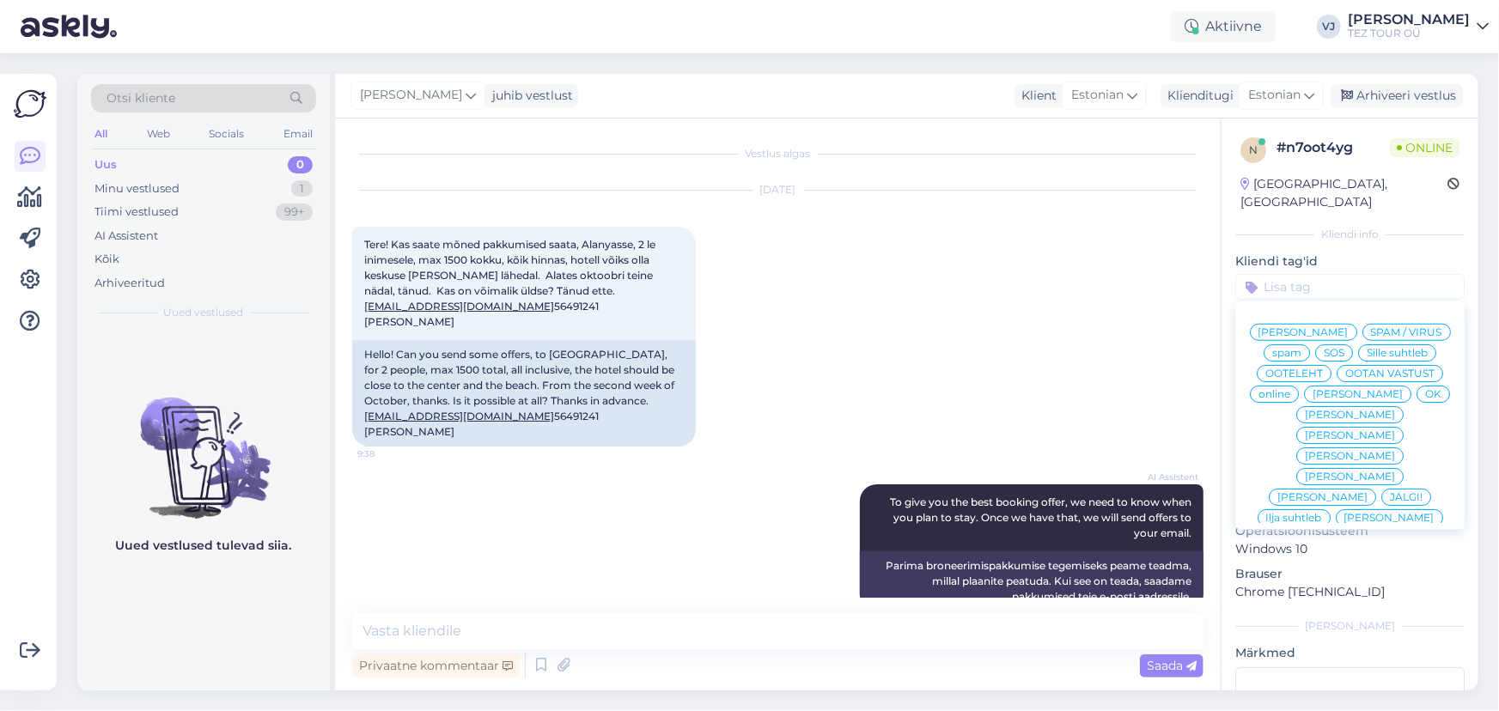
click at [1340, 324] on div "[PERSON_NAME]" at bounding box center [1303, 332] width 107 height 17
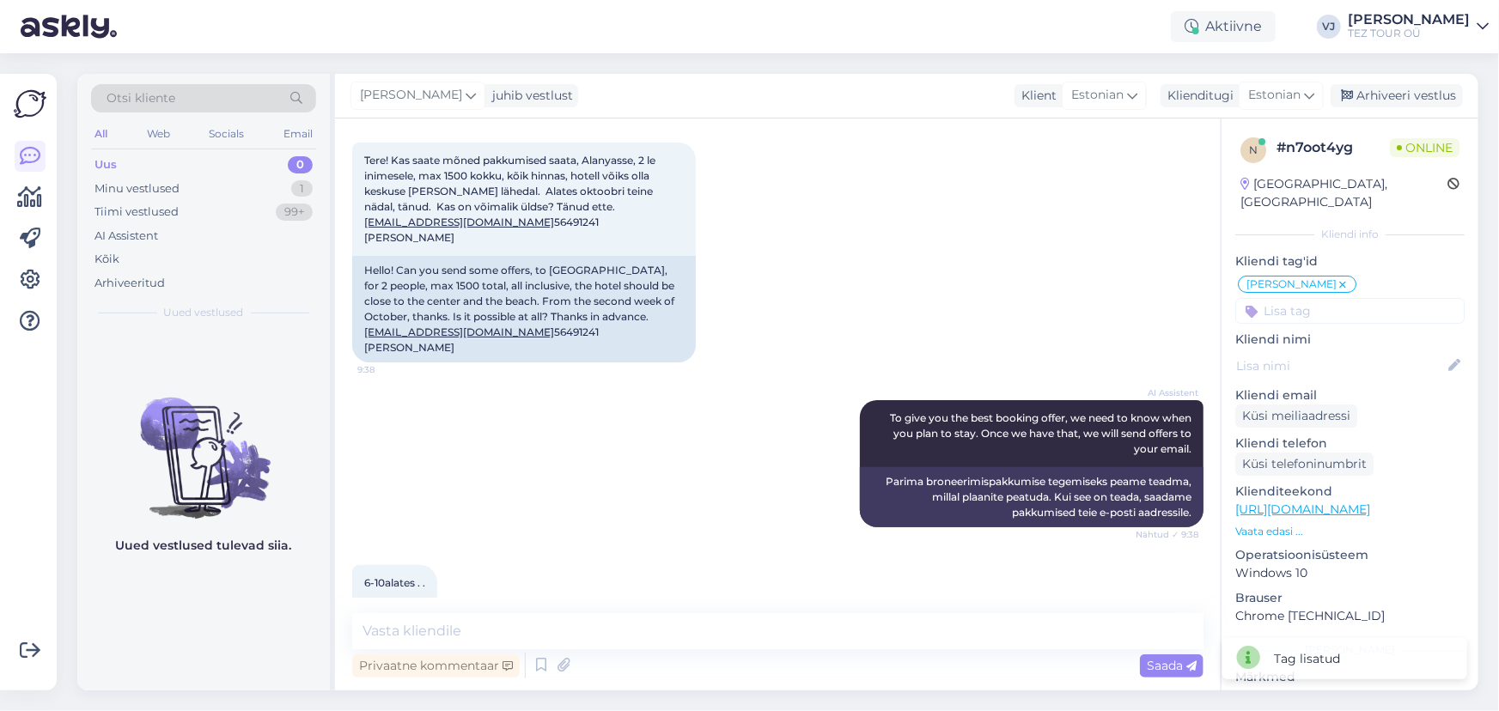
scroll to position [206, 0]
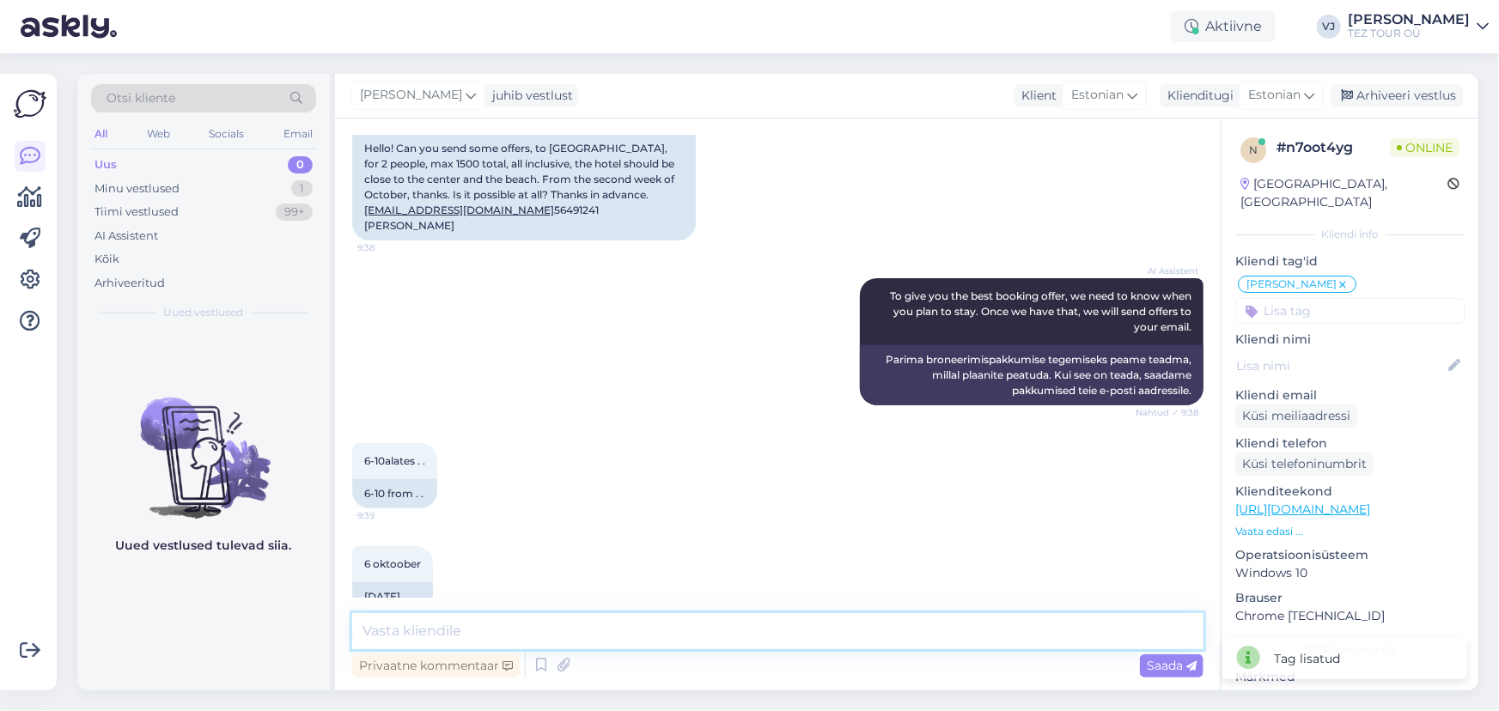
click at [521, 622] on textarea at bounding box center [777, 631] width 851 height 36
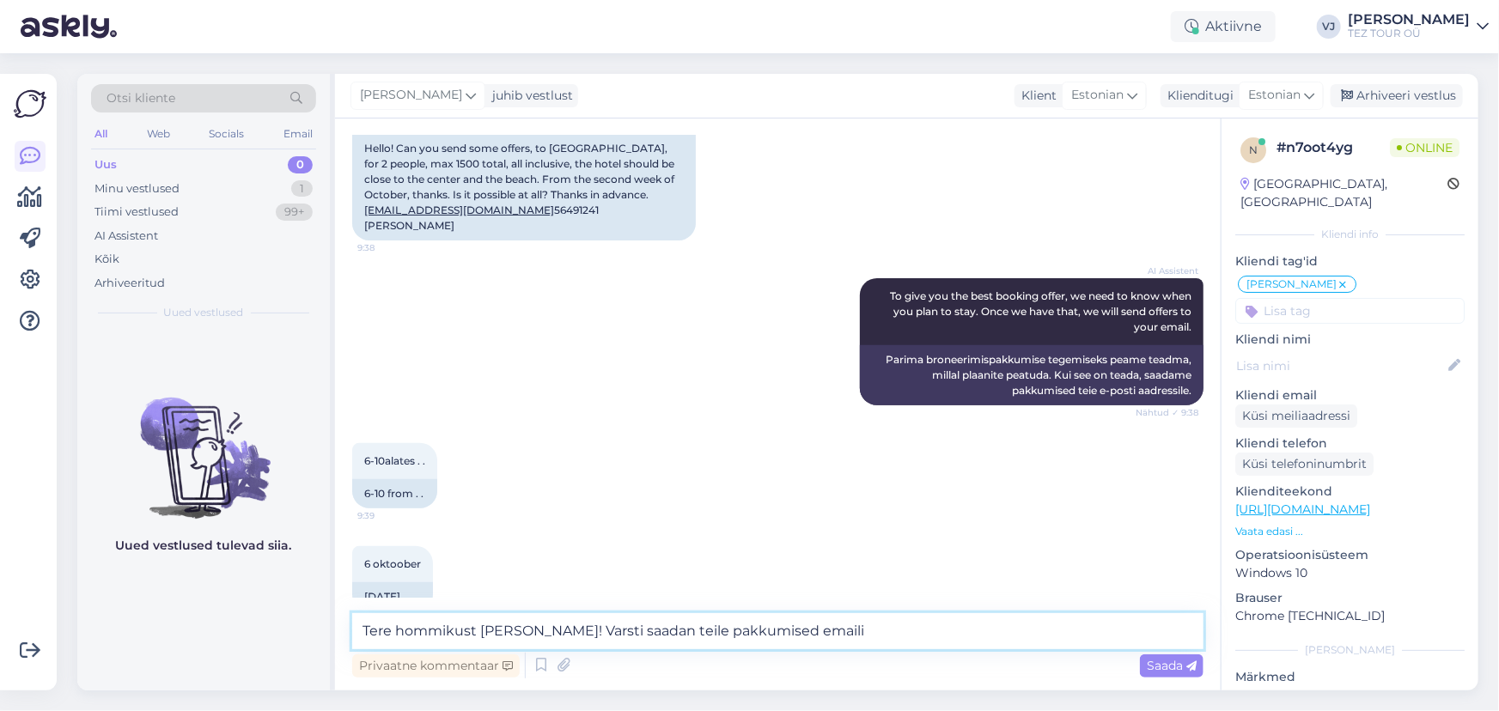
type textarea "Tere hommikust [PERSON_NAME]! Varsti saadan teile pakkumised emaili."
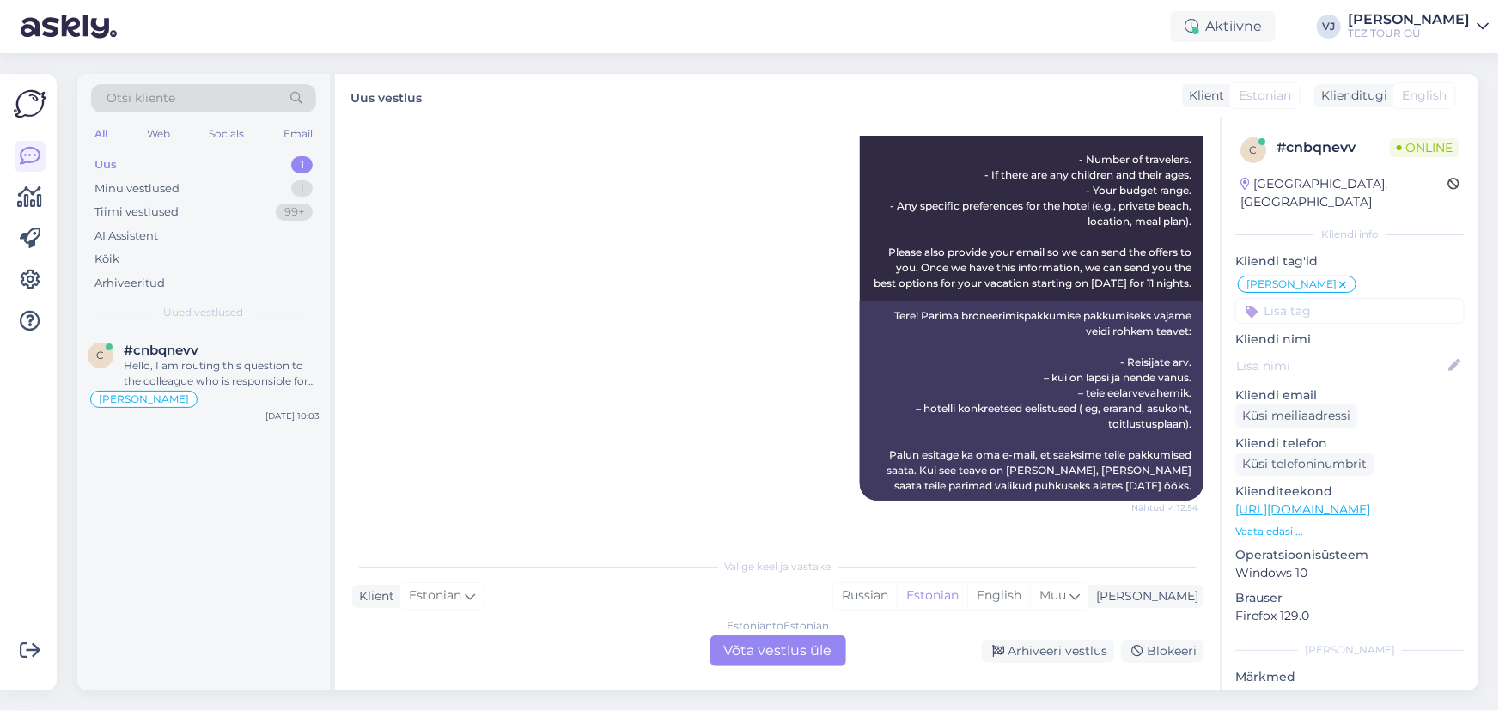
scroll to position [1152, 0]
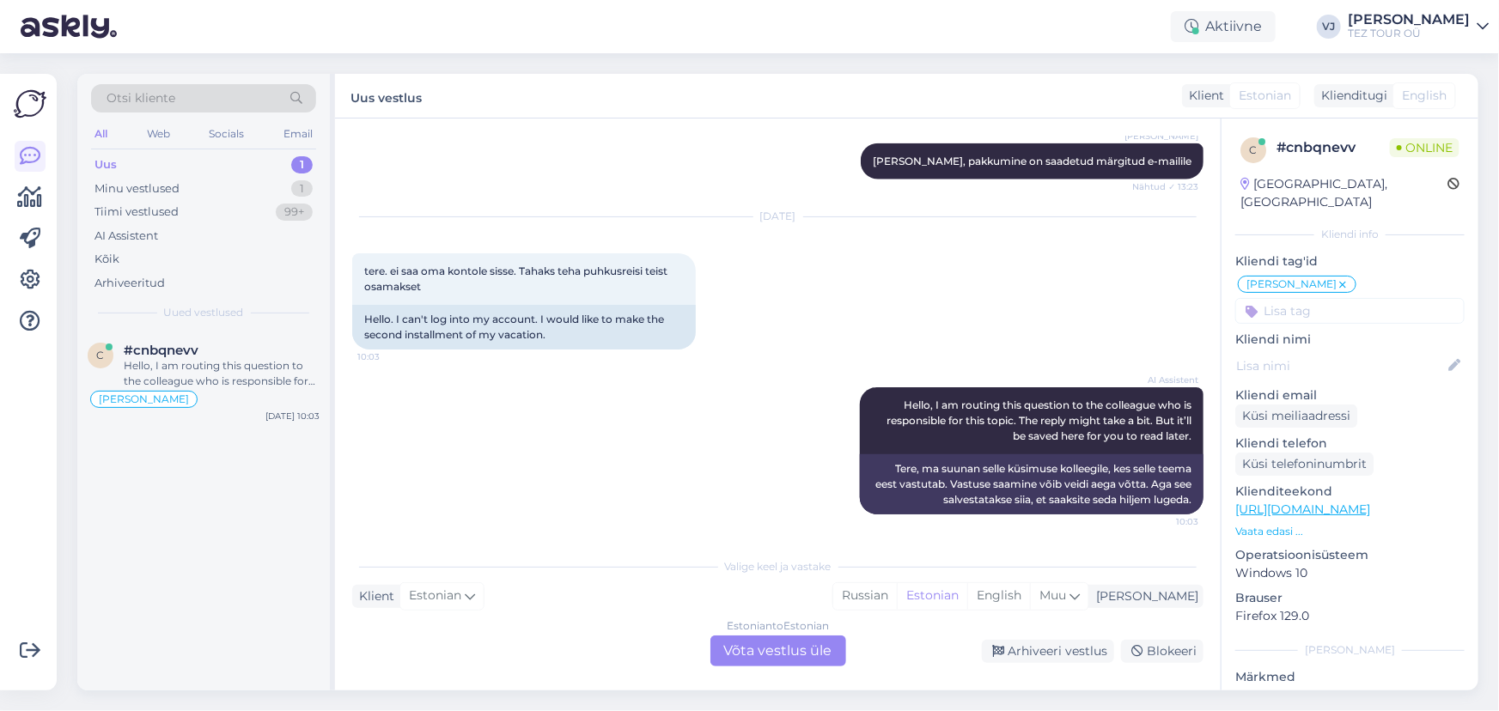
click at [222, 156] on div "Uus 1" at bounding box center [203, 165] width 225 height 24
click at [249, 345] on div "#cnbqnevv" at bounding box center [222, 350] width 196 height 15
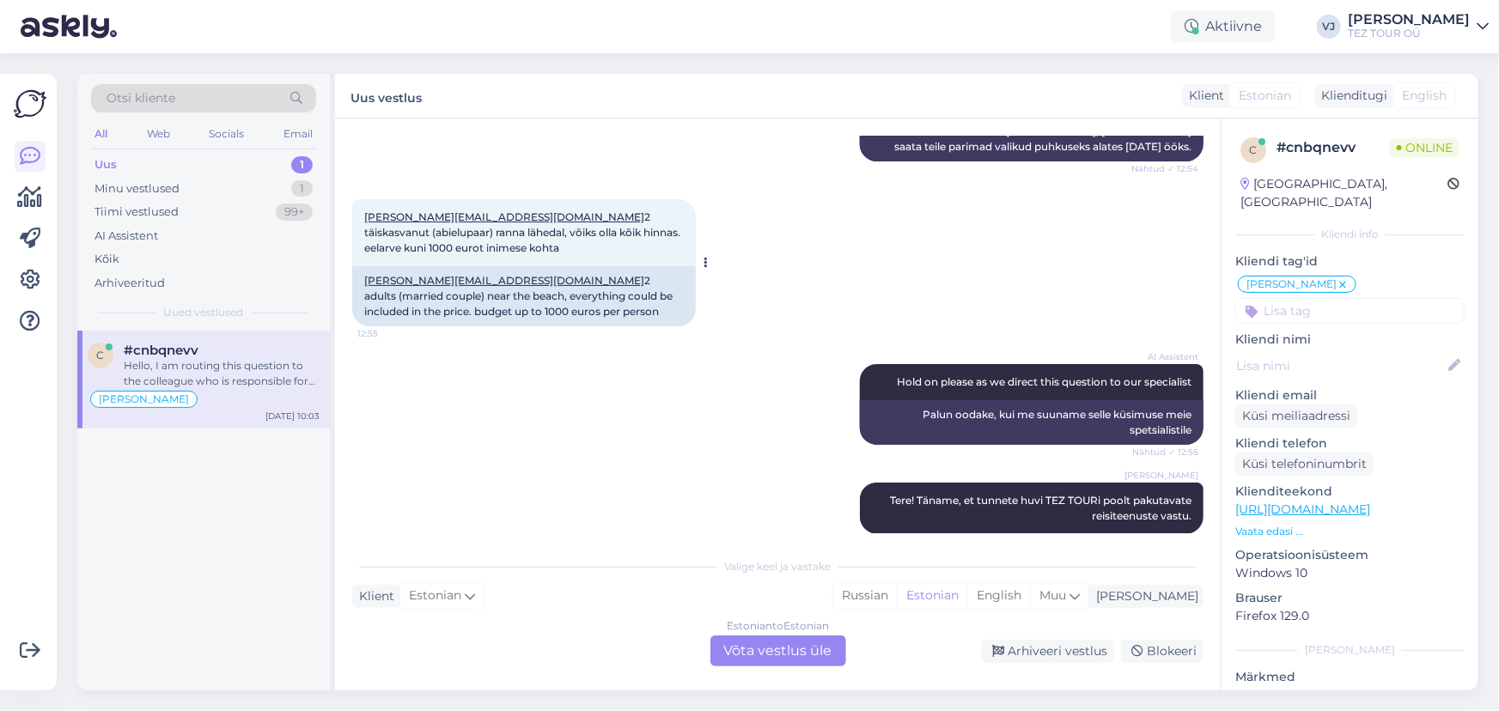
scroll to position [634, 0]
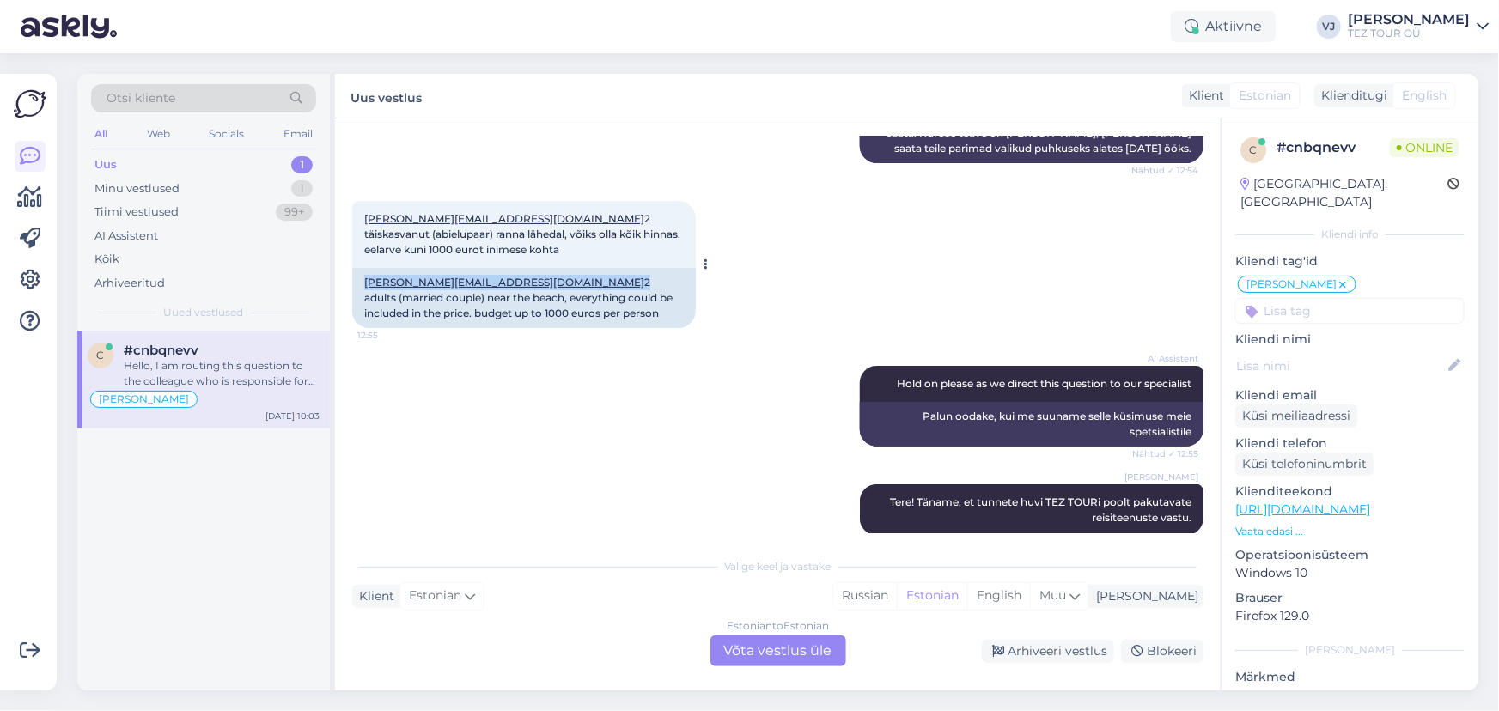
drag, startPoint x: 478, startPoint y: 299, endPoint x: 362, endPoint y: 297, distance: 116.0
click at [362, 297] on div "[PERSON_NAME][EMAIL_ADDRESS][DOMAIN_NAME] 2 adults (married couple) near the be…" at bounding box center [524, 298] width 344 height 60
copy div "[PERSON_NAME][EMAIL_ADDRESS][DOMAIN_NAME]"
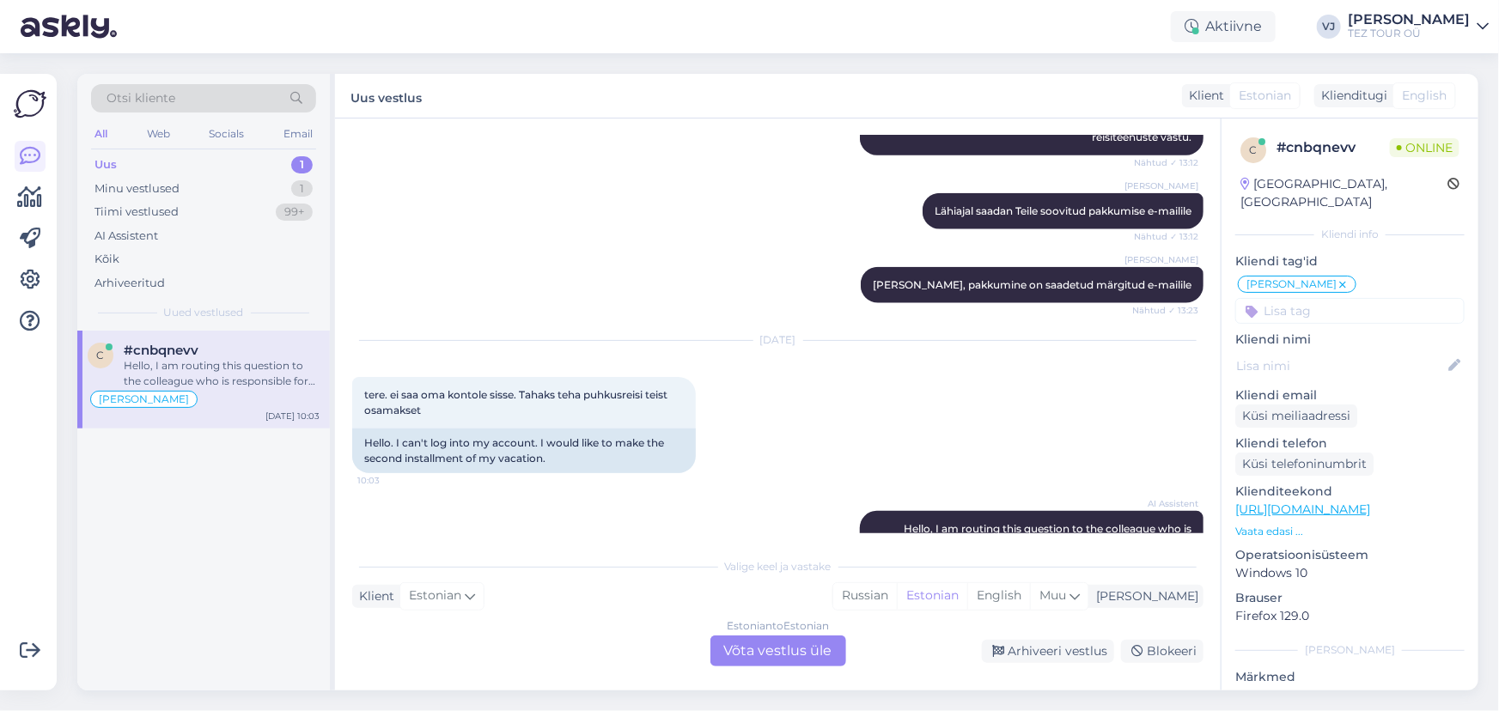
click at [759, 629] on div "Estonian to Estonian" at bounding box center [778, 625] width 102 height 15
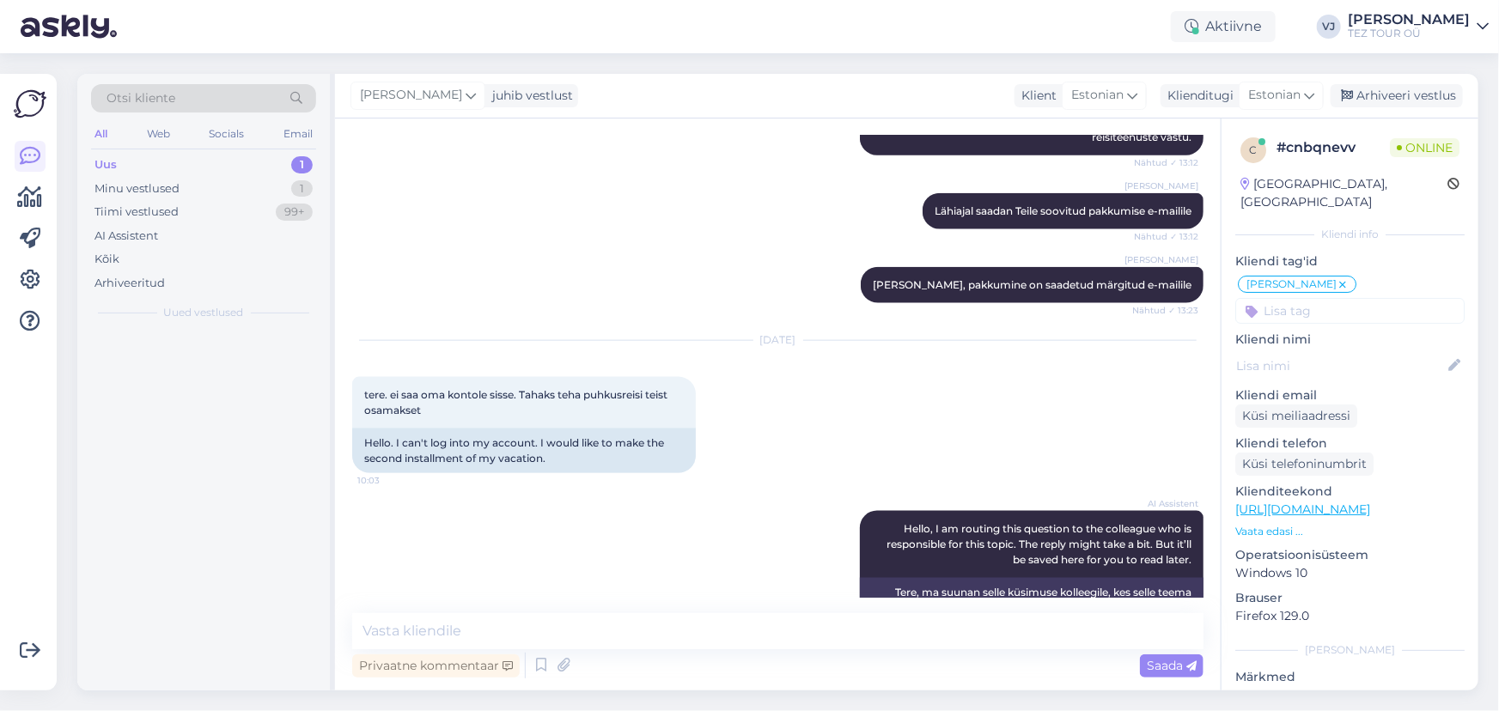
scroll to position [1022, 0]
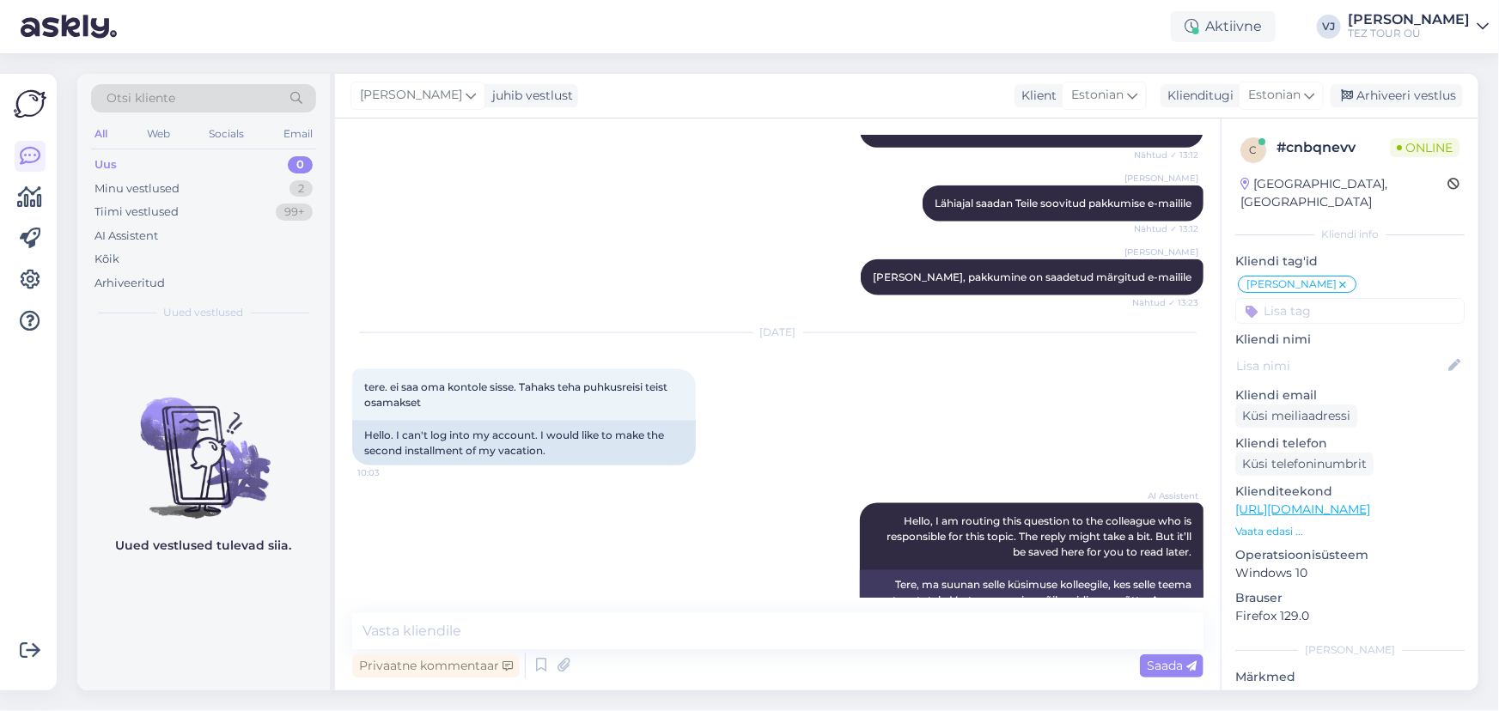
click at [1286, 298] on input at bounding box center [1349, 311] width 229 height 26
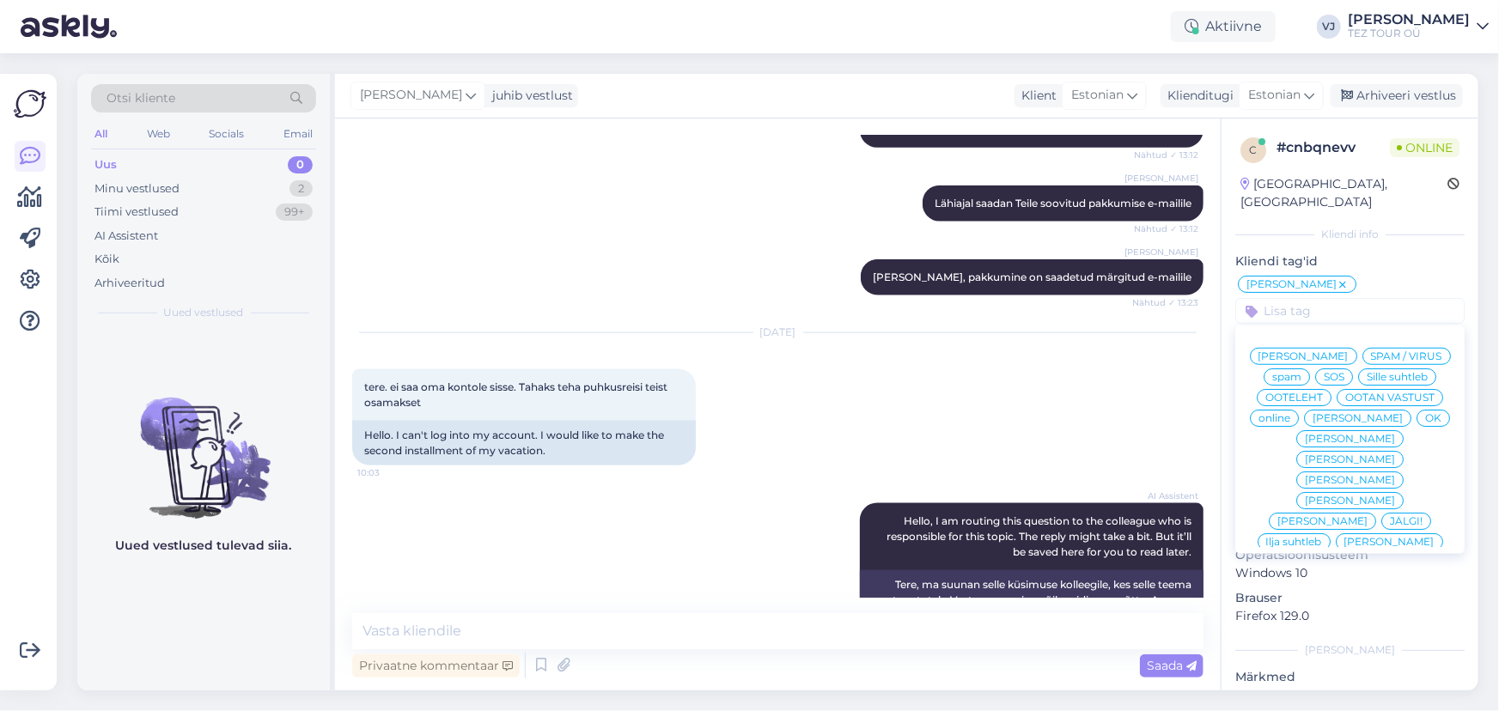
click at [1343, 351] on span "[PERSON_NAME]" at bounding box center [1303, 356] width 90 height 10
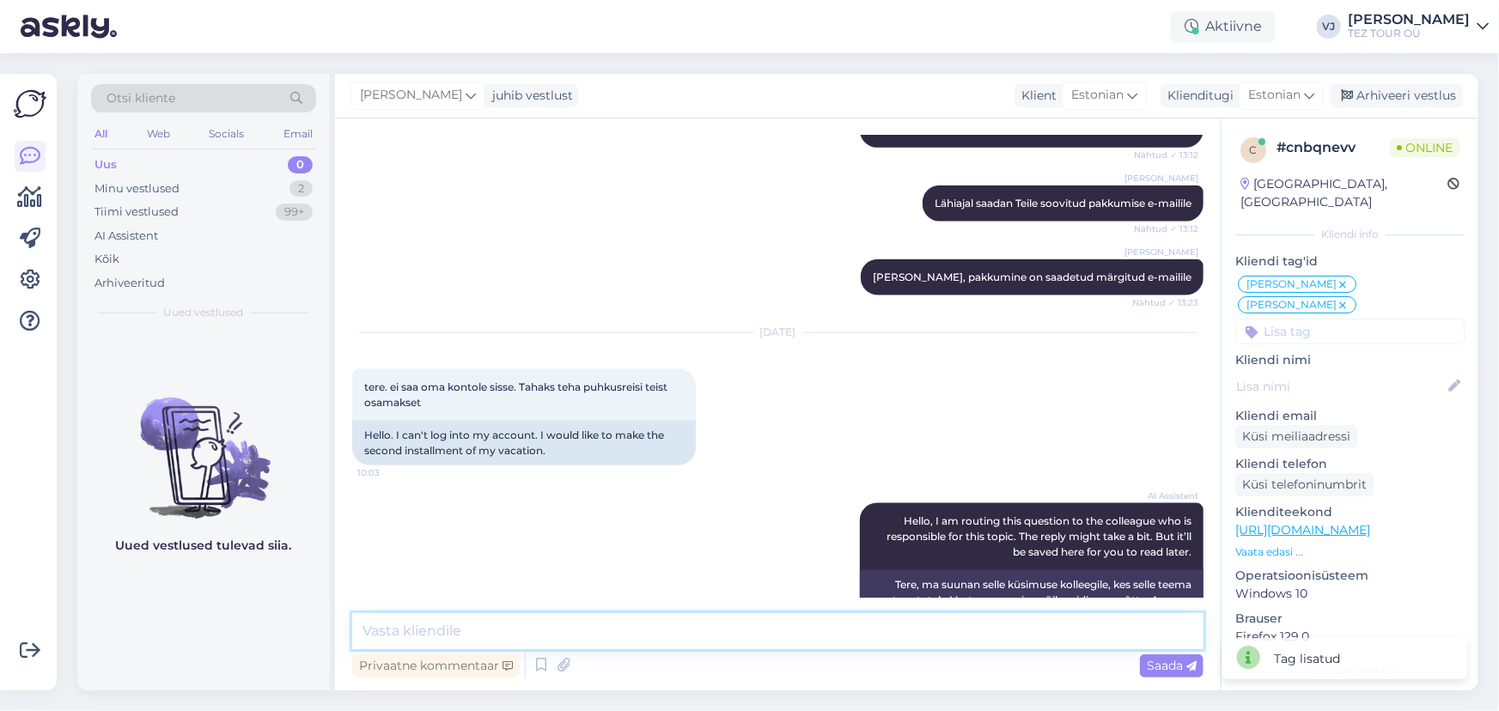
click at [635, 640] on textarea at bounding box center [777, 631] width 851 height 36
type textarea "Tere hommikust, kas broneering on tehtud ONLINE-is iseseisvalt?"
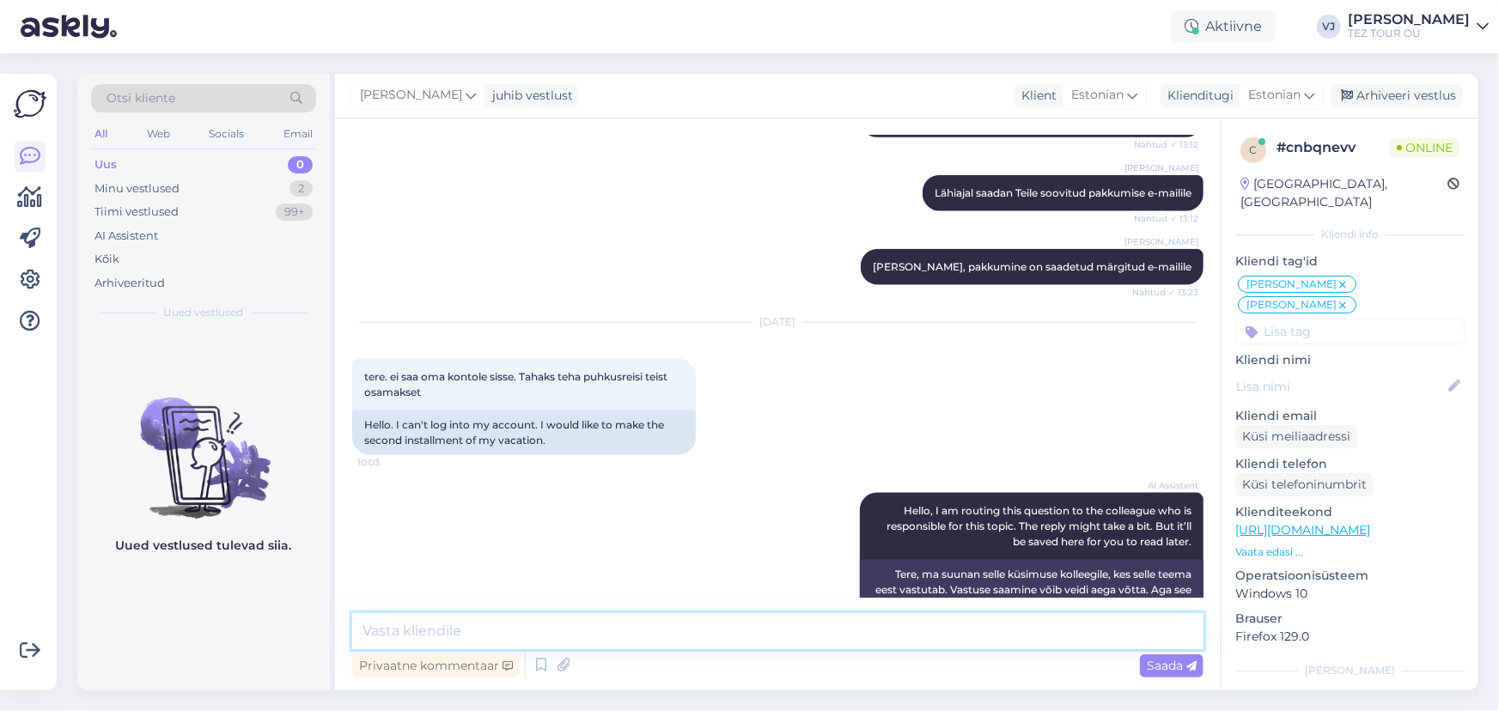
scroll to position [1177, 0]
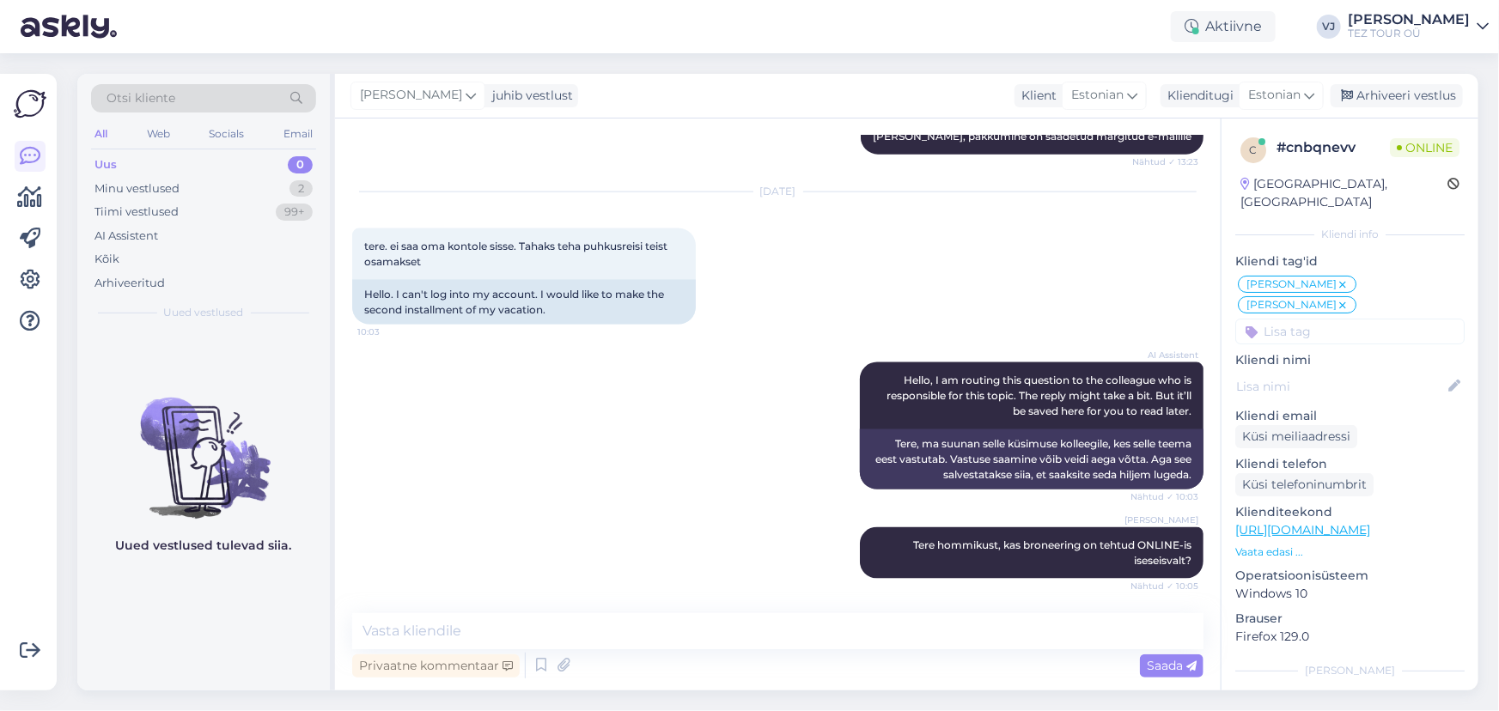
click at [251, 174] on div "Uus 0" at bounding box center [203, 165] width 225 height 24
click at [253, 185] on div "Minu vestlused 2" at bounding box center [203, 189] width 225 height 24
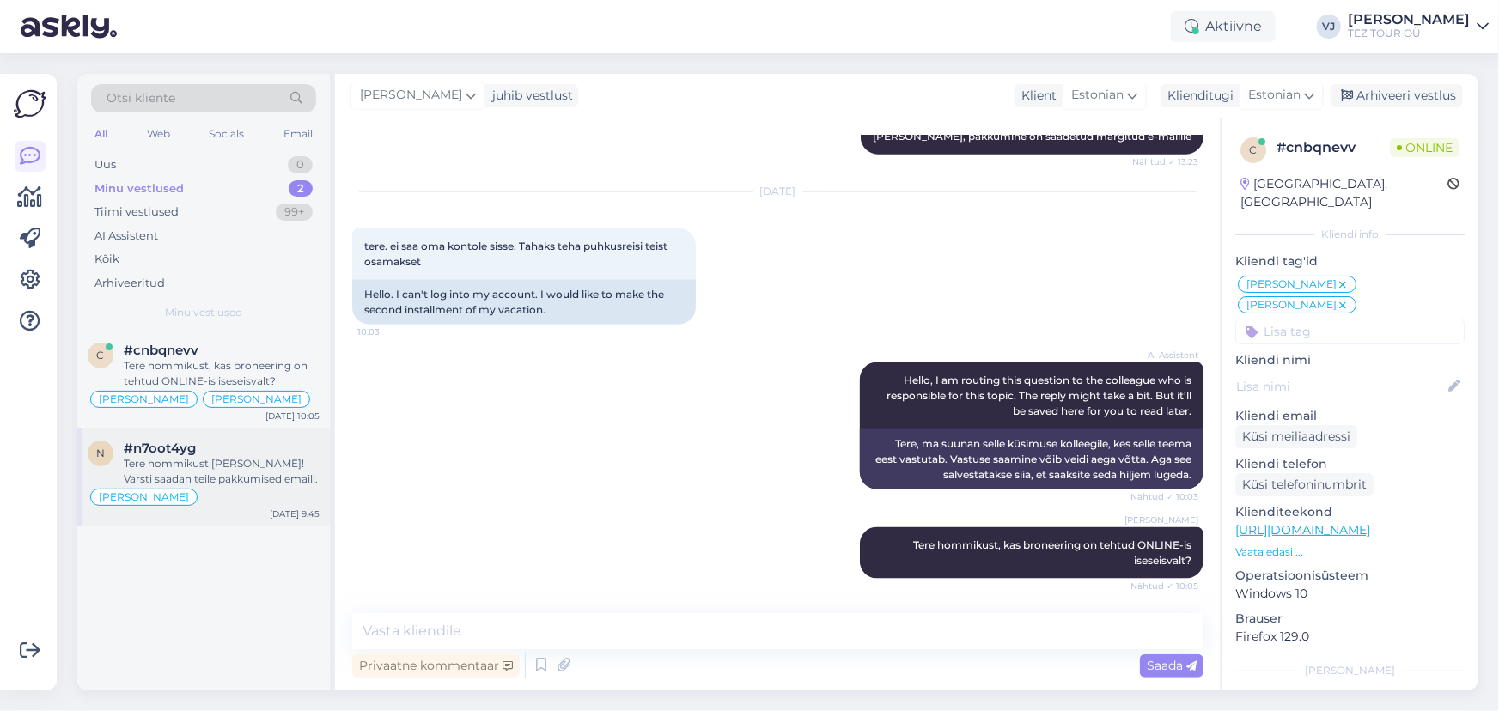
click at [215, 472] on div "Tere hommikust [PERSON_NAME]! Varsti saadan teile pakkumised emaili." at bounding box center [222, 471] width 196 height 31
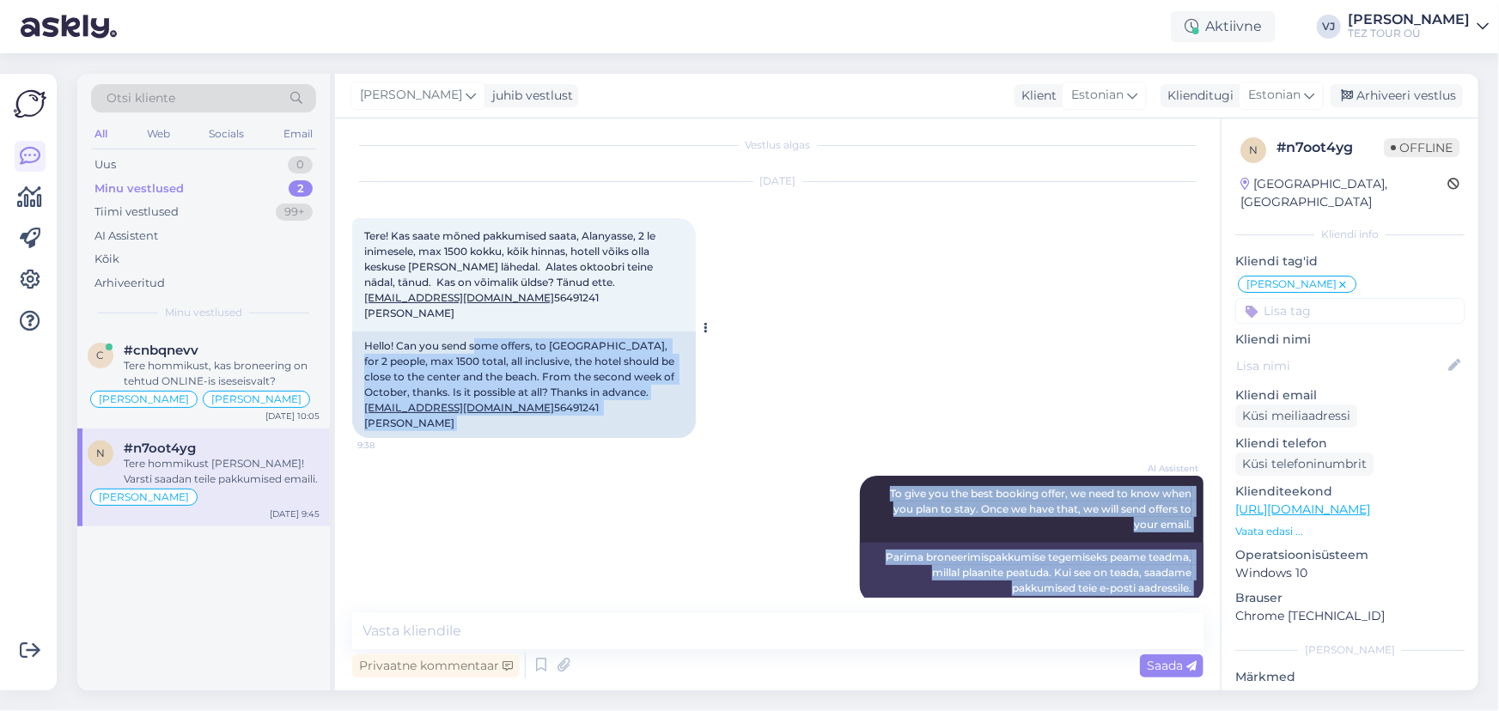
scroll to position [0, 0]
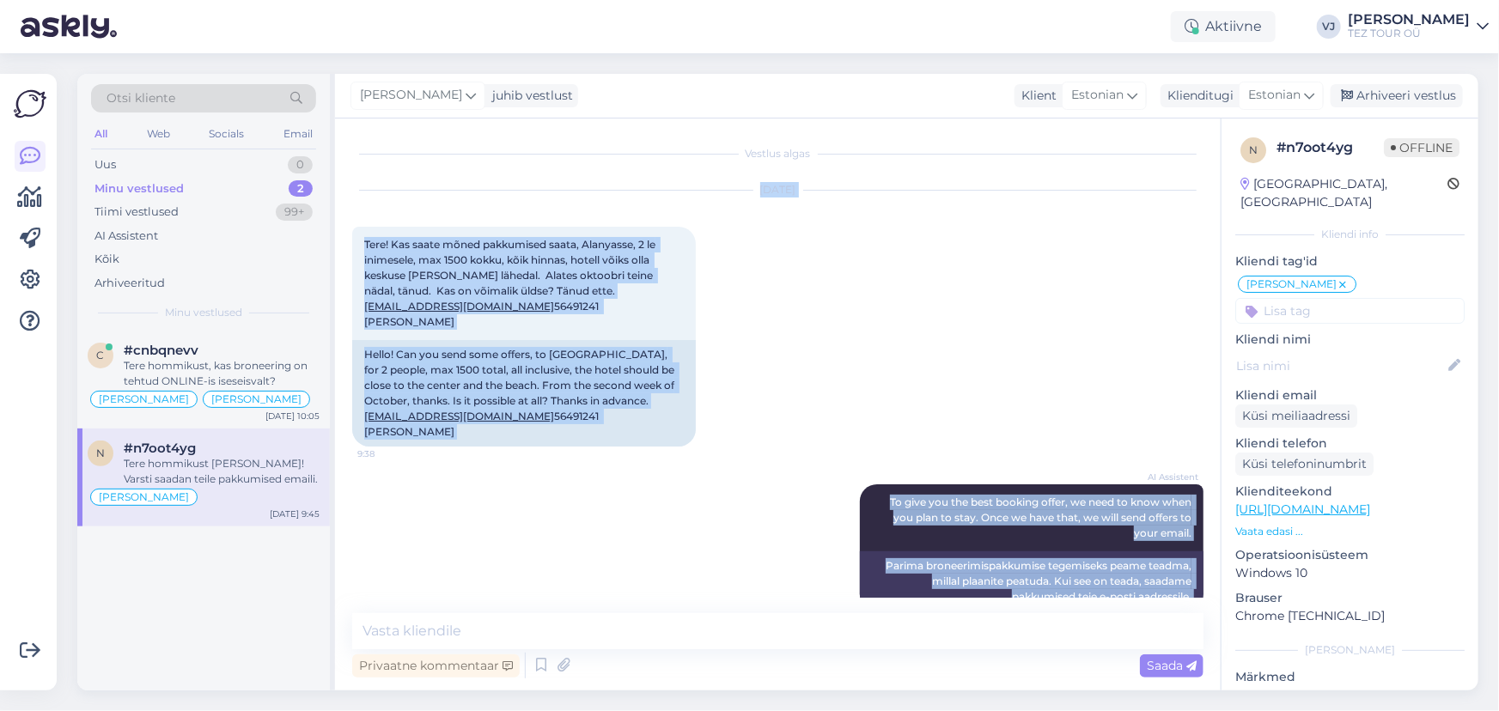
drag, startPoint x: 1171, startPoint y: 562, endPoint x: 348, endPoint y: 185, distance: 905.2
click at [348, 185] on div "Vestlus algas [DATE] Tere! Kas saate mõned pakkumised saata, Alanyasse, 2 le in…" at bounding box center [778, 405] width 886 height 572
copy div "[DATE] Tere! Kas saate mõned pakkumised saata, Alanyasse, 2 le inimesele, max 1…"
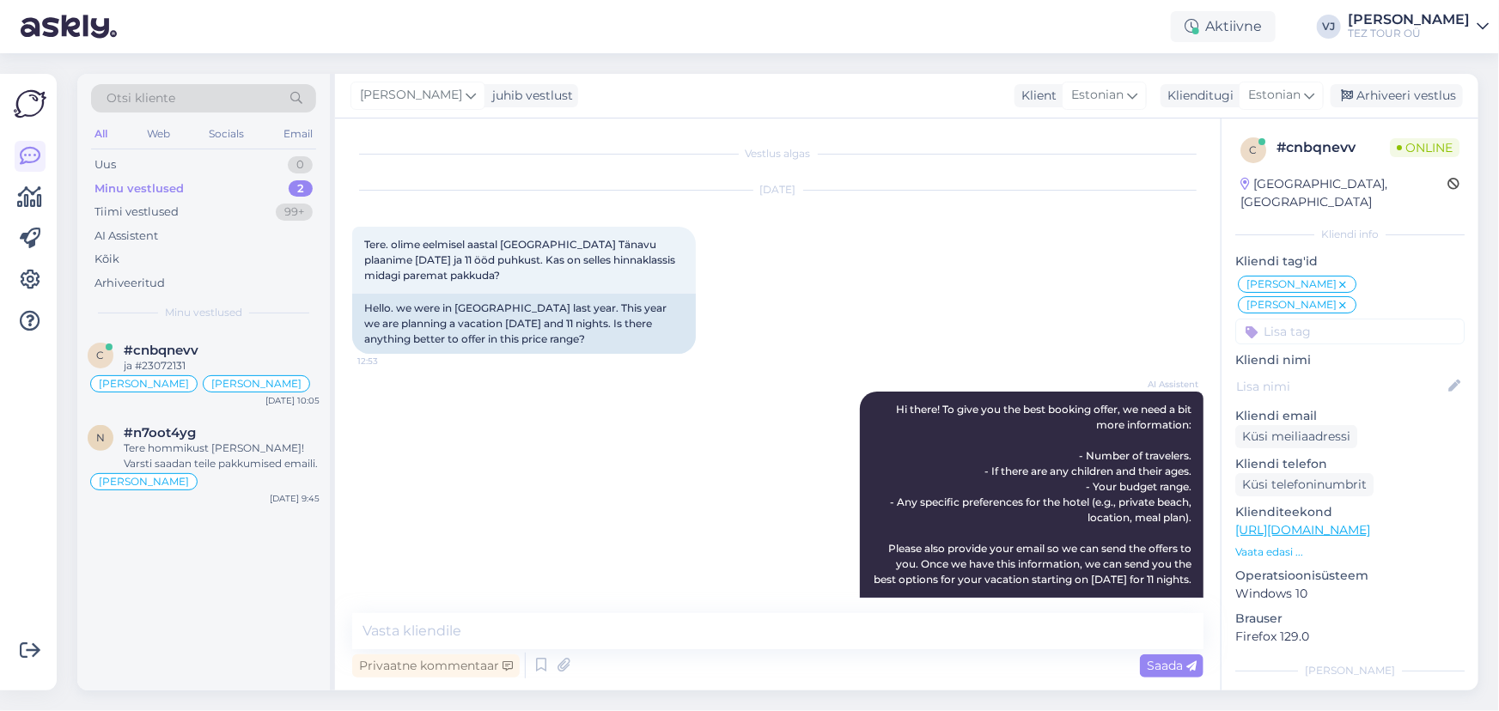
scroll to position [1251, 0]
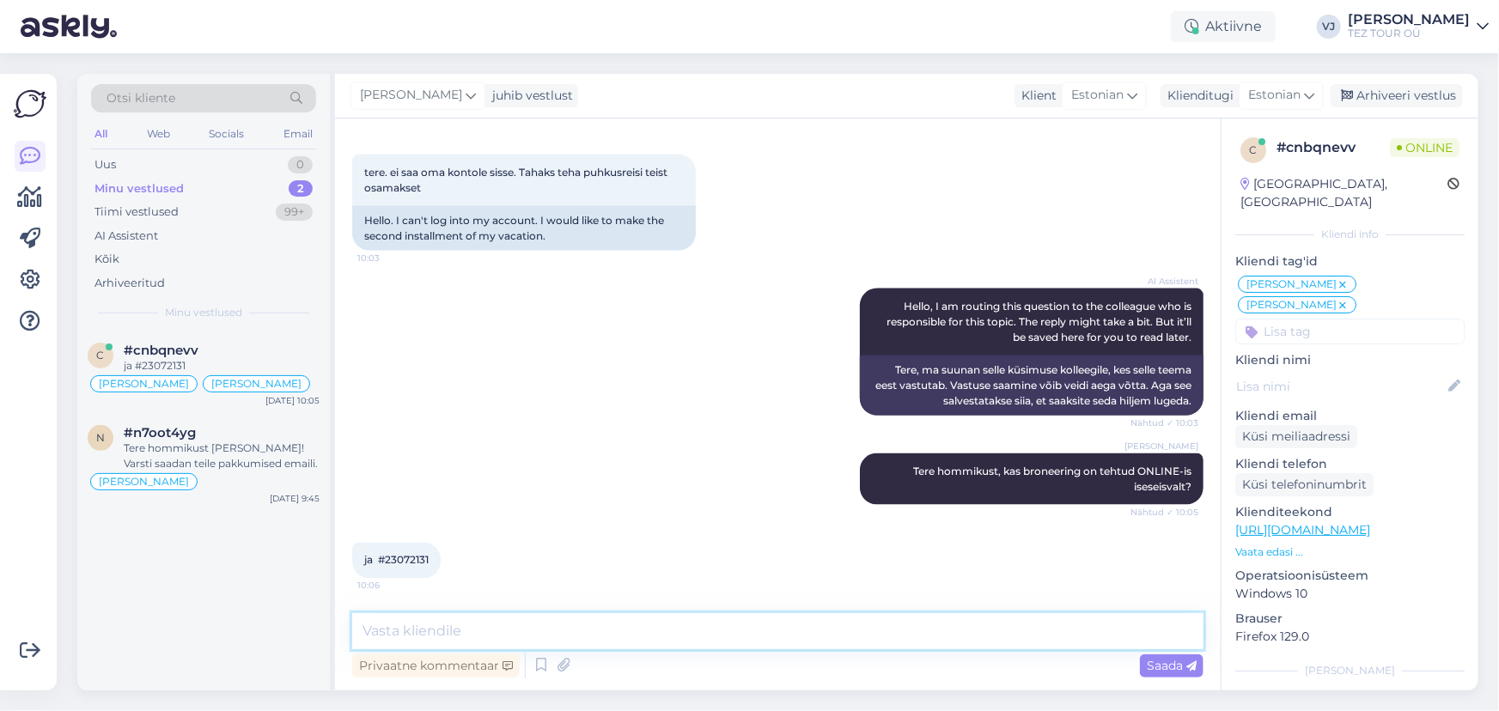
click at [618, 630] on textarea at bounding box center [777, 631] width 851 height 36
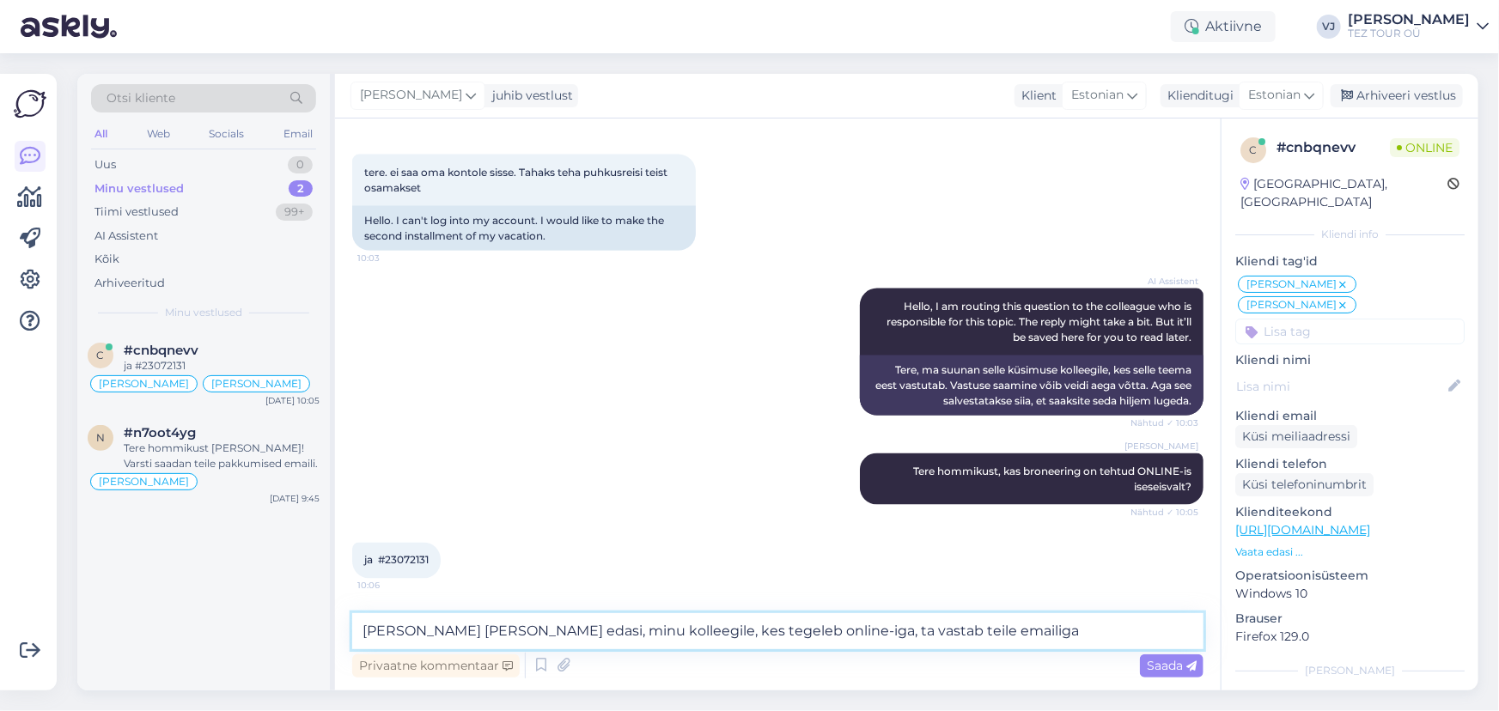
type textarea "Saadan teie mure edasi, minu kolleegile, kes tegeleb online-iga, ta vastab teil…"
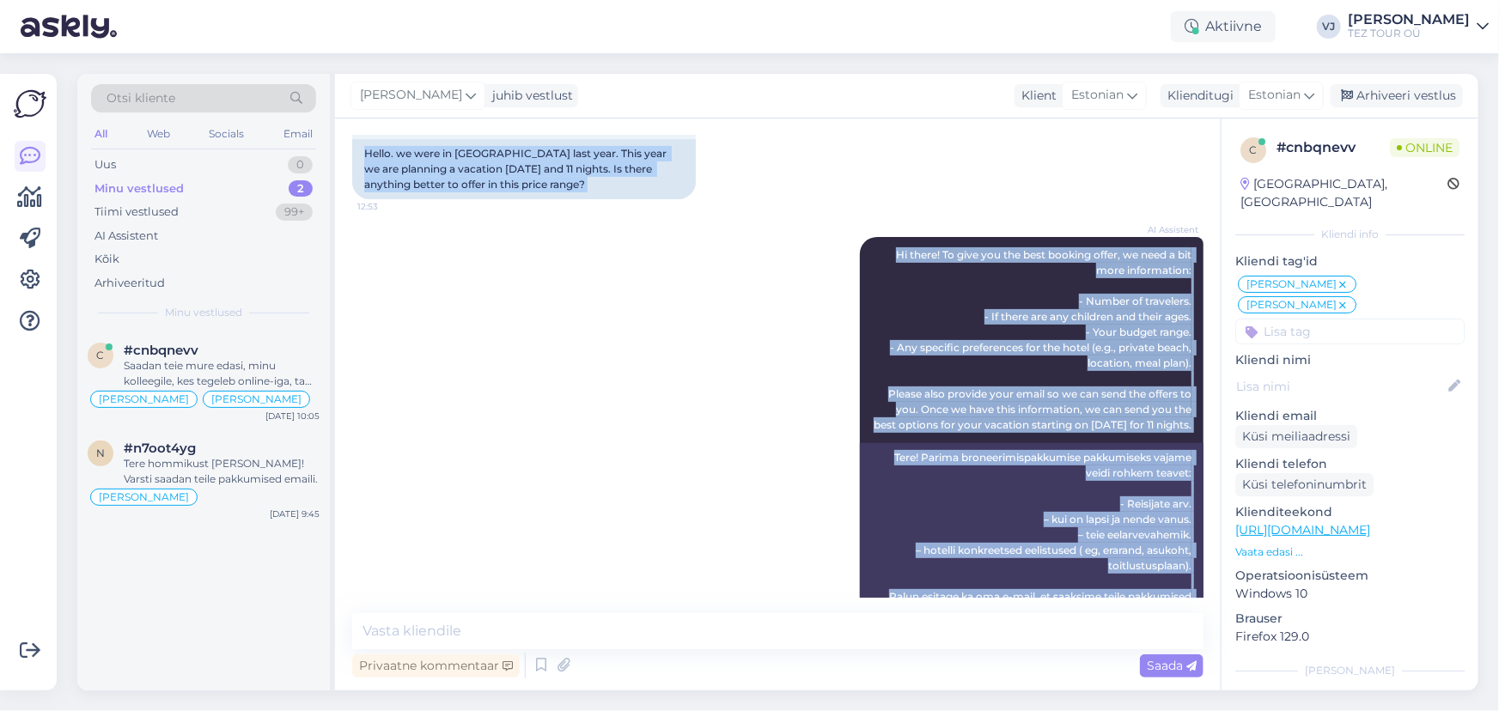
scroll to position [0, 0]
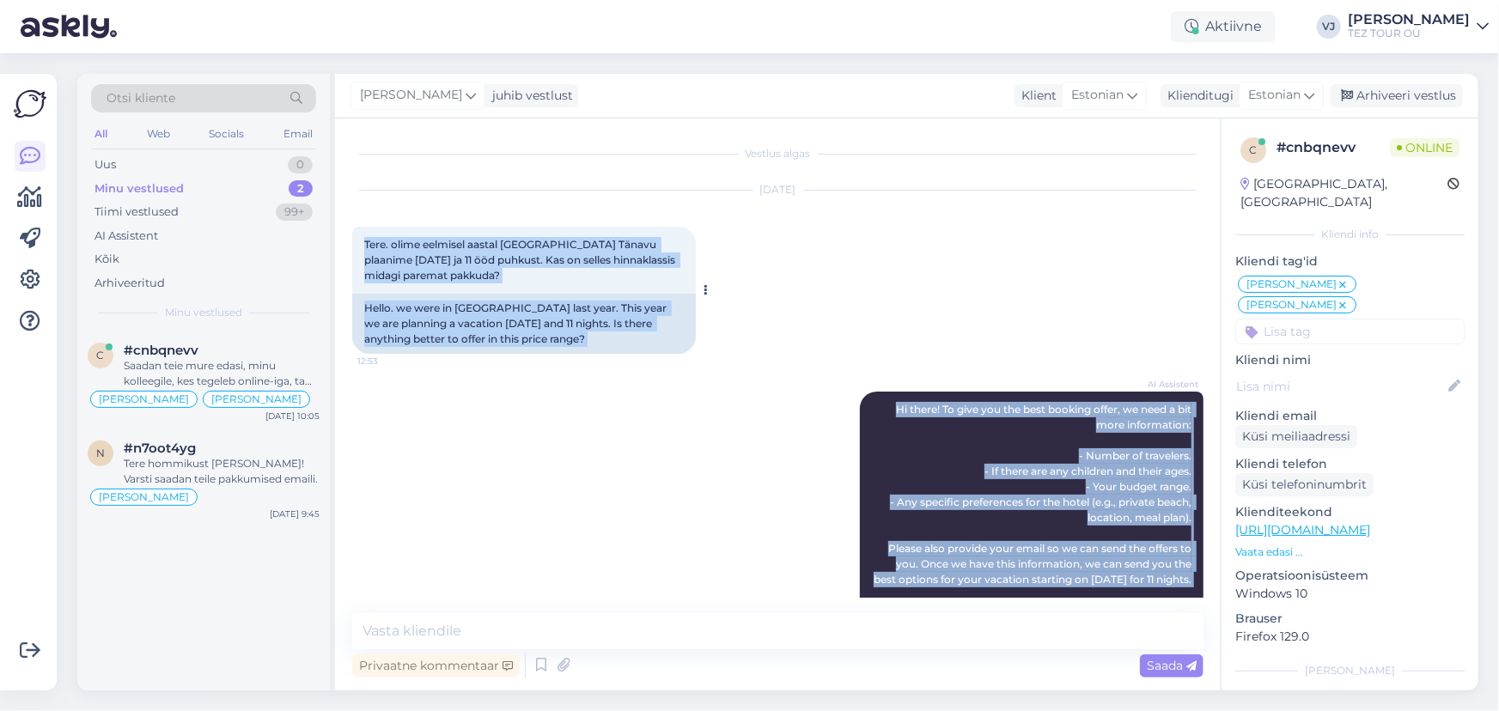
drag, startPoint x: 1187, startPoint y: 569, endPoint x: 354, endPoint y: 234, distance: 897.7
click at [354, 234] on div "Vestlus algas [DATE] Tere. olime eelmisel aastal [GEOGRAPHIC_DATA] Tänavu plaan…" at bounding box center [785, 367] width 867 height 462
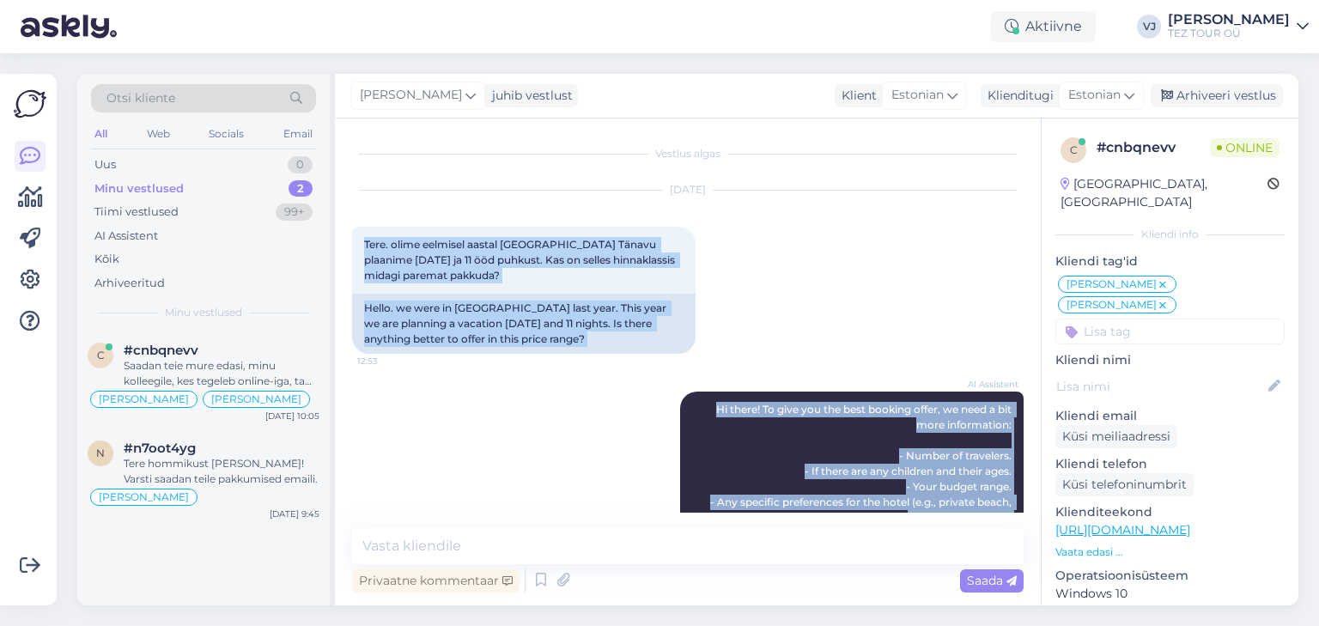
copy div "Lore. ipsum dolorsit ametco Adipi Elitsedd Eiusmo temporin 4.utl et 28 dol magn…"
click at [481, 477] on div "AI Assistent Hi there! To give you the best booking offer, we need a bit more i…" at bounding box center [688, 594] width 672 height 443
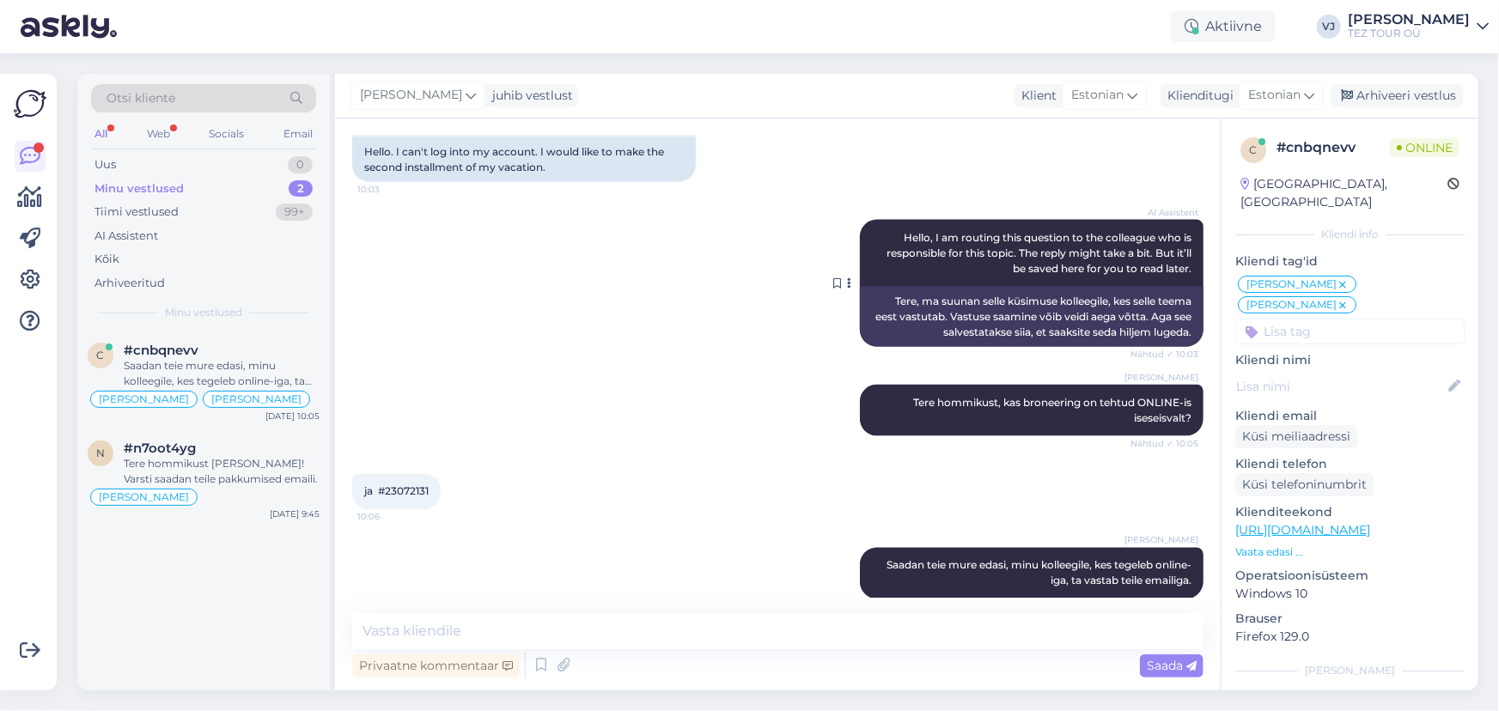
scroll to position [1340, 0]
